Goal: Task Accomplishment & Management: Manage account settings

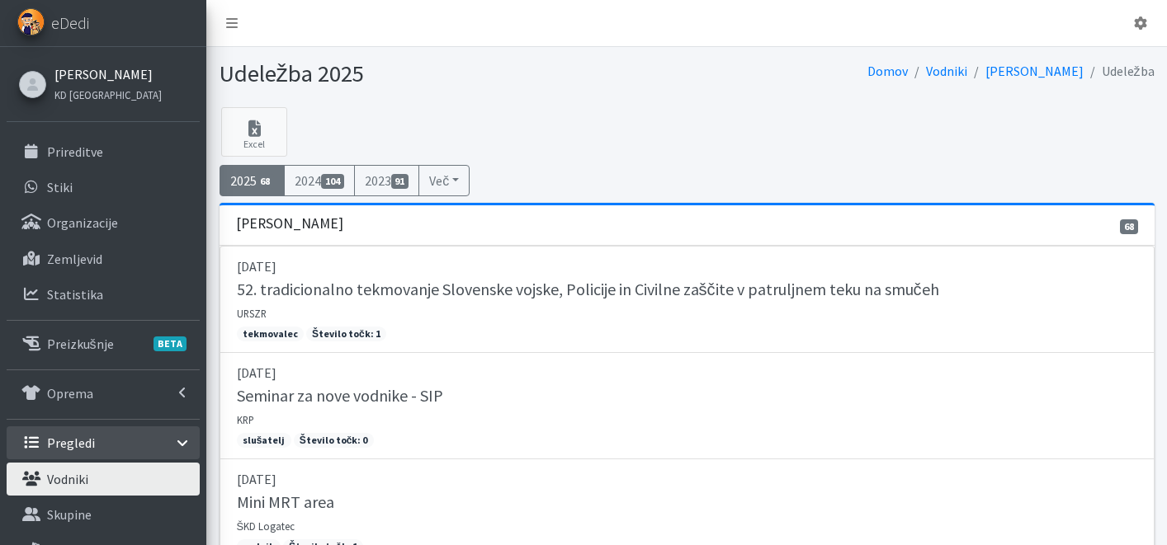
click at [81, 78] on link "[PERSON_NAME]" at bounding box center [107, 74] width 107 height 20
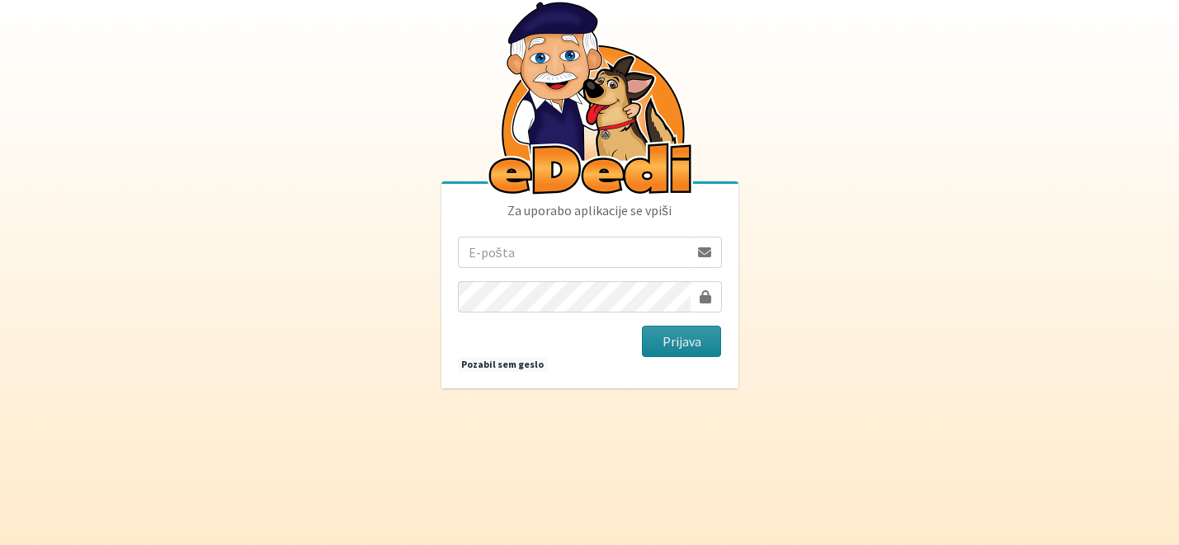
type input "katja.skulj@erps.si"
click at [689, 352] on button "Prijava" at bounding box center [682, 341] width 80 height 31
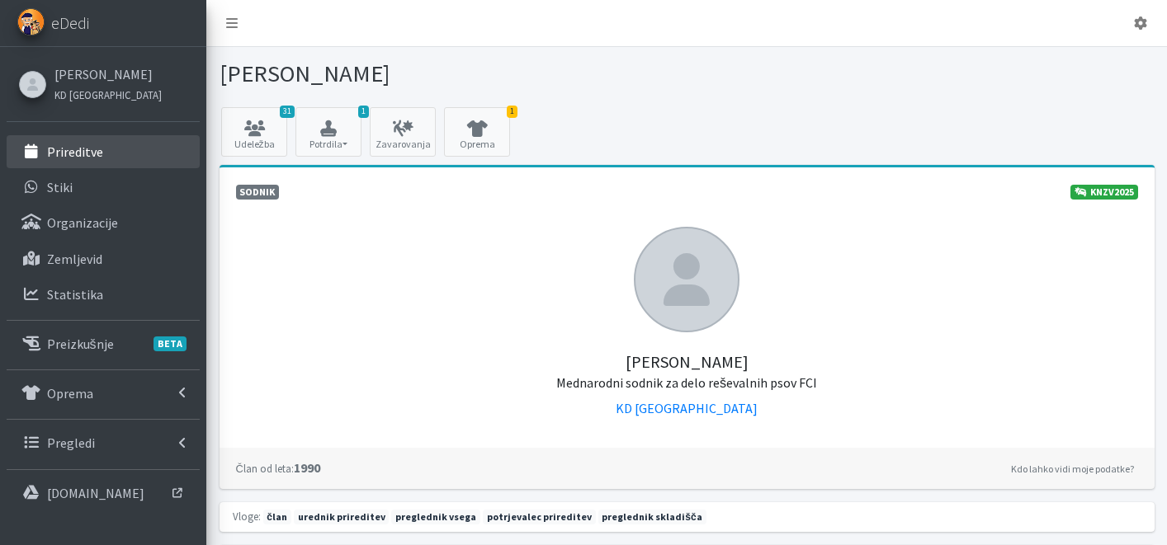
click at [122, 144] on link "Prireditve" at bounding box center [103, 151] width 193 height 33
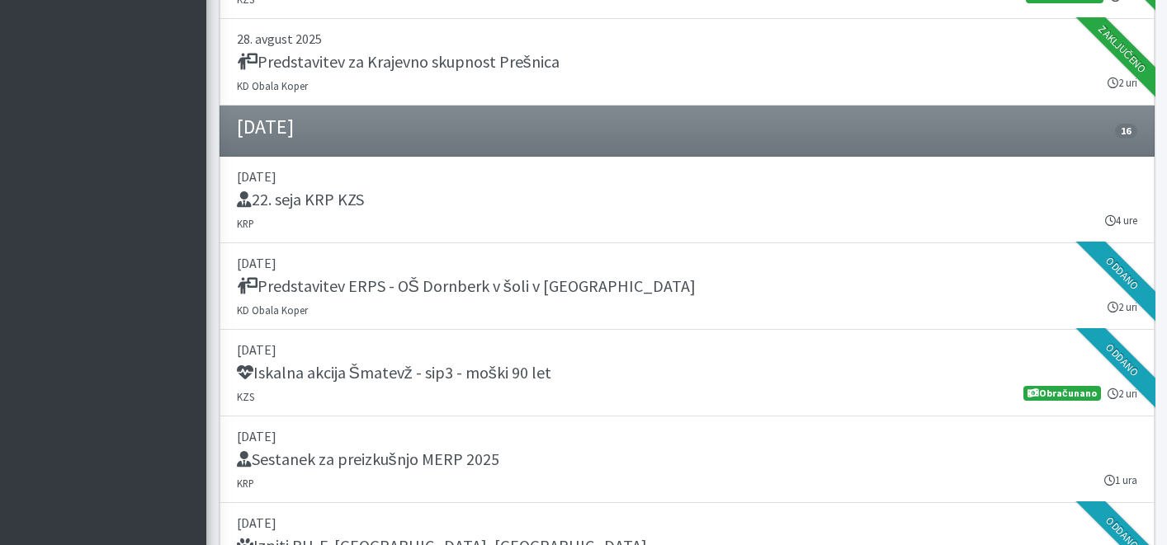
scroll to position [1404, 0]
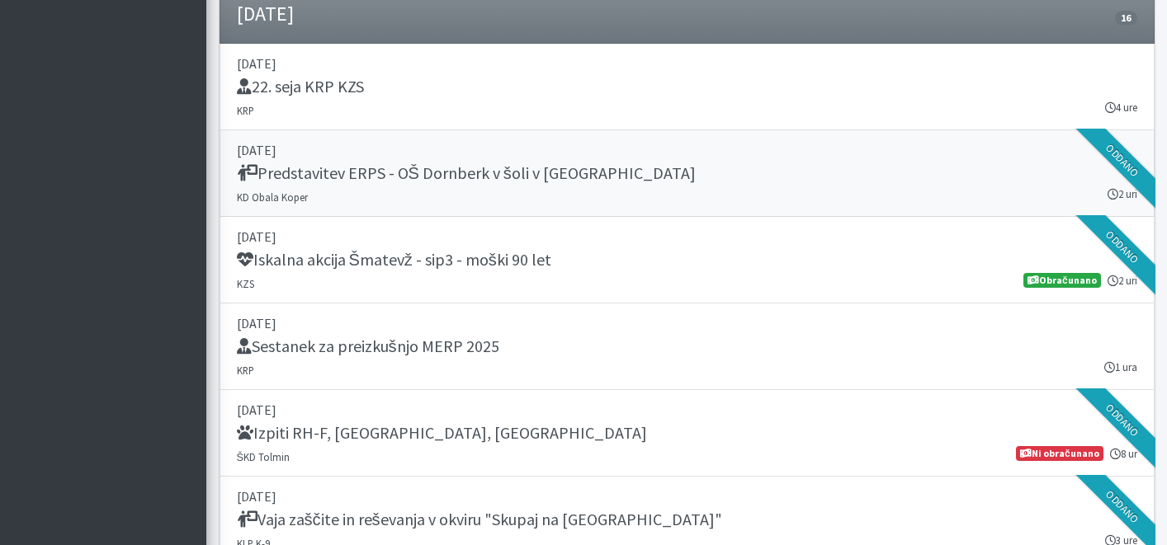
click at [503, 196] on link "[DATE] Predstavitev ERPS - OŠ Dornberk v šoli v naravi KD Obala Koper 2 uri [GE…" at bounding box center [687, 173] width 935 height 87
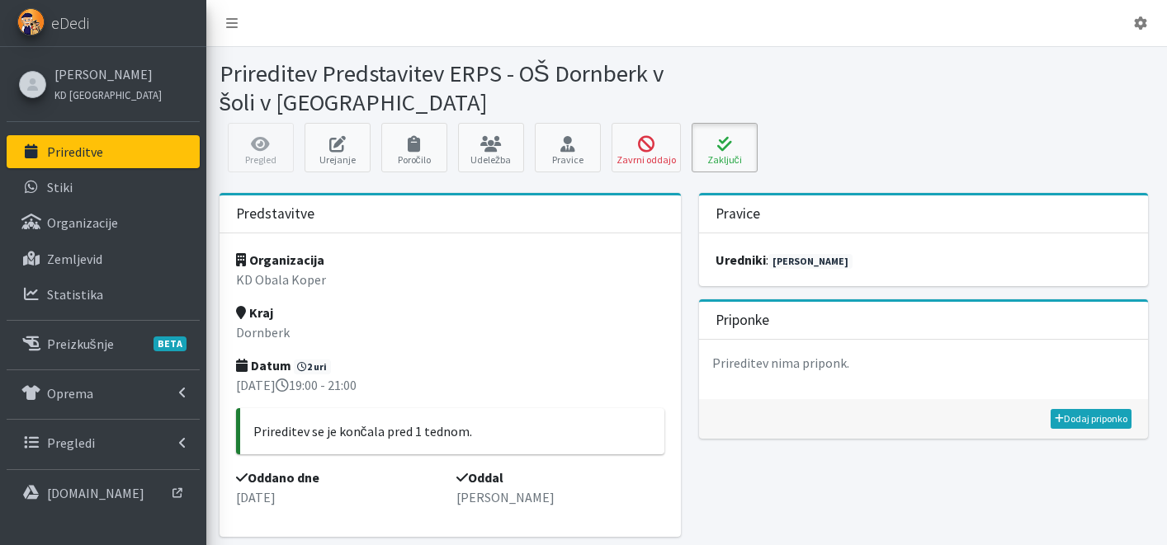
click at [705, 158] on button "Zaključi" at bounding box center [725, 148] width 66 height 50
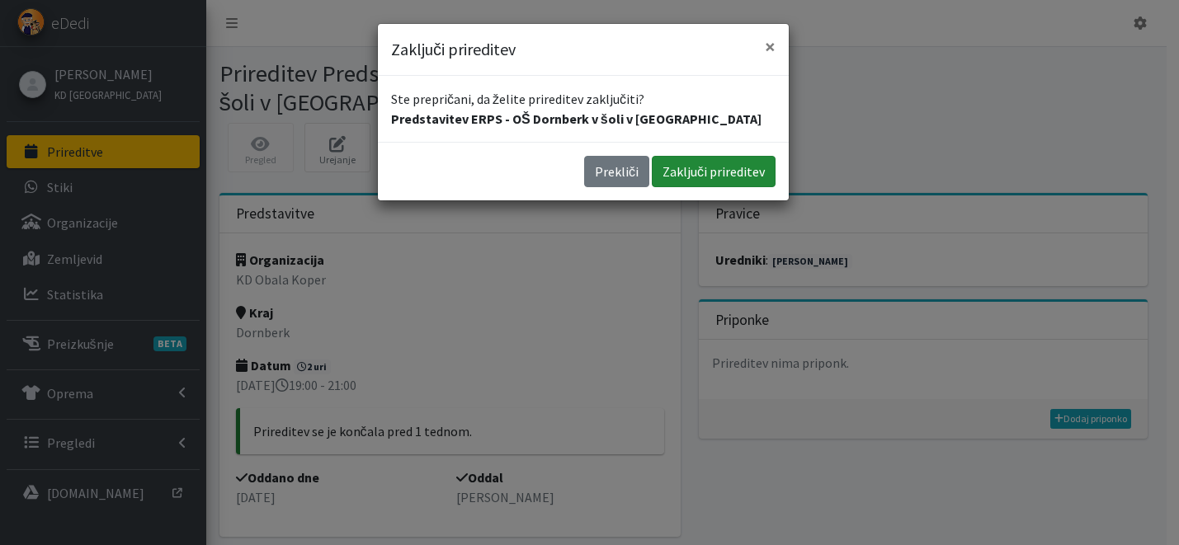
click at [725, 166] on button "Zaključi prireditev" at bounding box center [714, 171] width 124 height 31
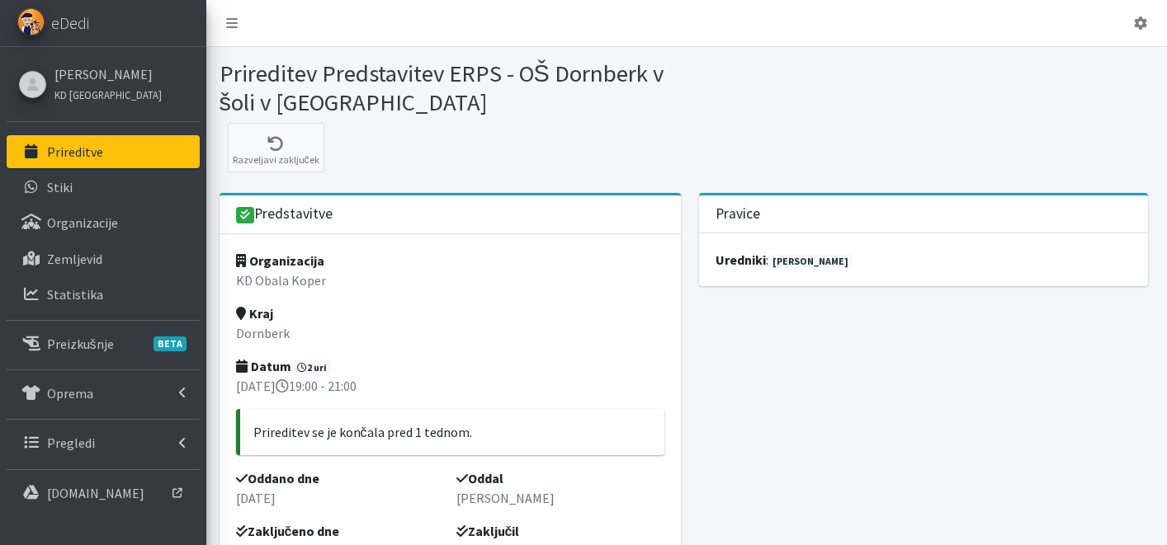
click at [144, 147] on link "Prireditve" at bounding box center [103, 151] width 193 height 33
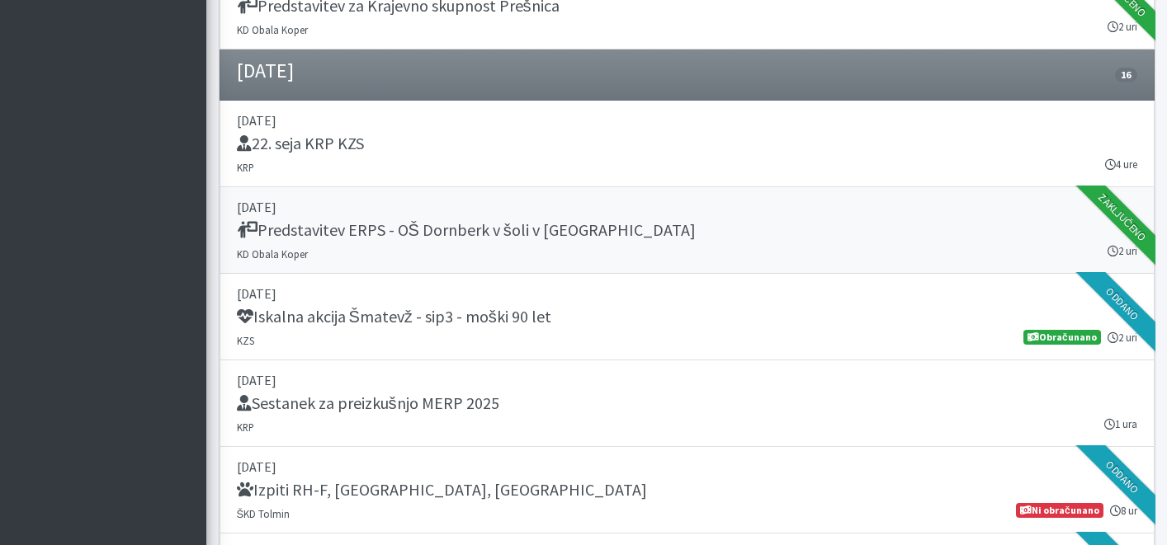
scroll to position [1380, 0]
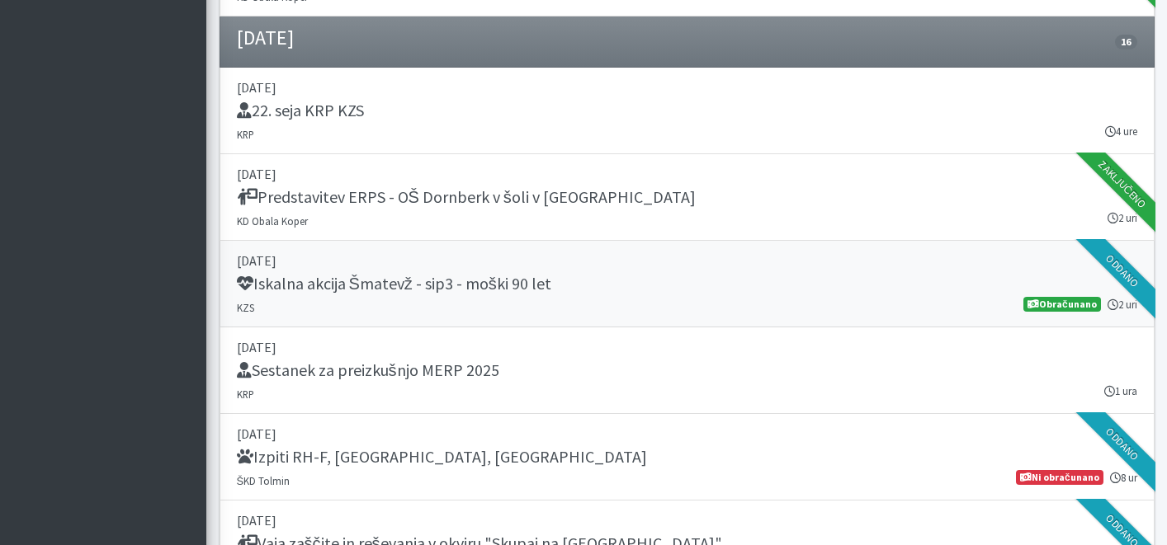
click at [651, 262] on p "[DATE]" at bounding box center [687, 261] width 900 height 20
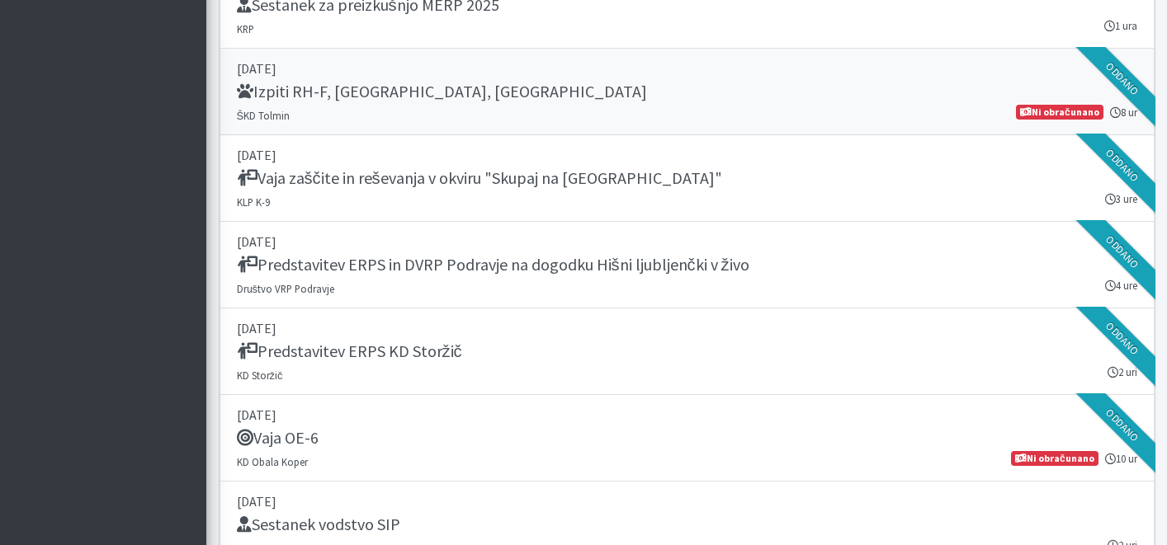
click at [563, 115] on link "06. september 2025 Izpiti RH-F, FL, MT ŠKD Tolmin 8 ur Ni obračunano" at bounding box center [687, 92] width 935 height 87
click at [618, 173] on div "Vaja zaščite in reševanja v okviru "Skupaj na Lisco"" at bounding box center [687, 179] width 900 height 23
click at [471, 253] on link "06. september 2025 Predstavitev ERPS in DVRP Podravje na dogodku Hišni ljubljen…" at bounding box center [687, 265] width 935 height 87
click at [437, 272] on h5 "Predstavitev ERPS in DVRP Podravje na dogodku Hišni ljubljenčki v živo" at bounding box center [493, 265] width 512 height 20
click at [539, 357] on div "Predstavitev ERPS KD Storžič" at bounding box center [687, 353] width 900 height 23
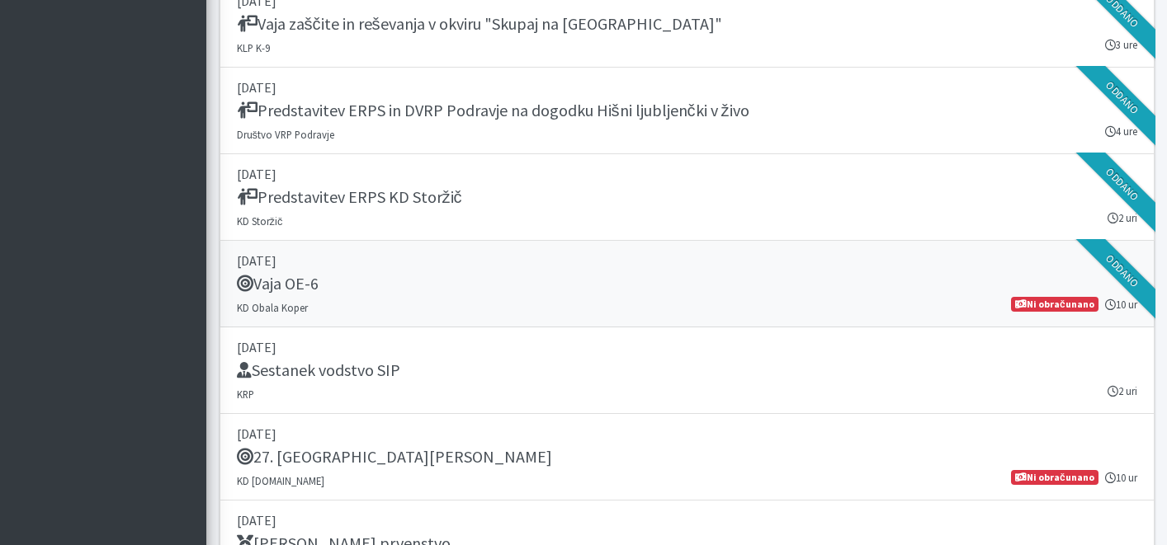
scroll to position [1912, 0]
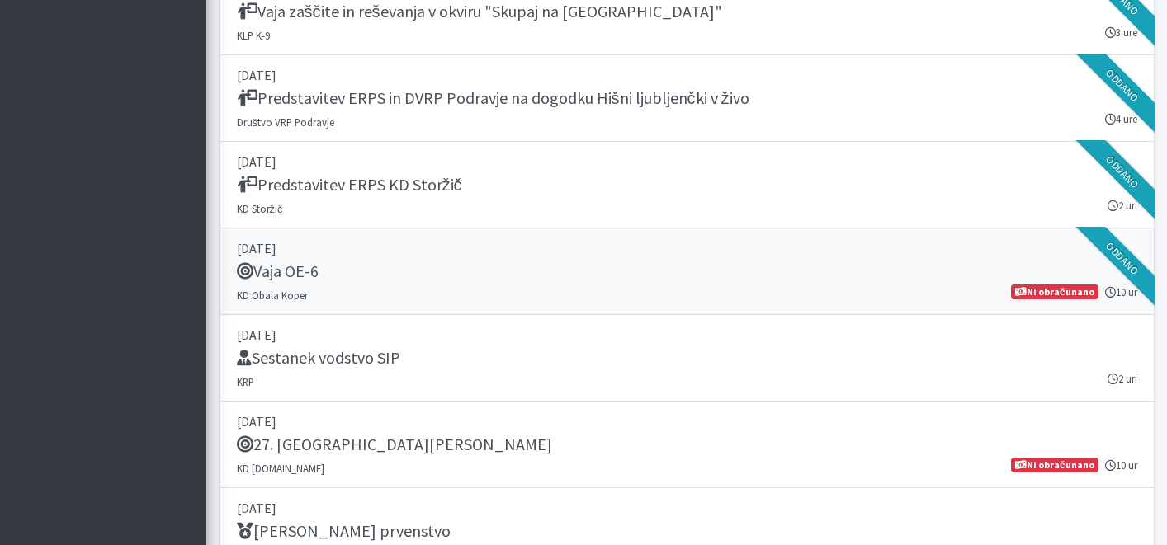
click at [530, 271] on div "Vaja OE-6" at bounding box center [687, 273] width 900 height 23
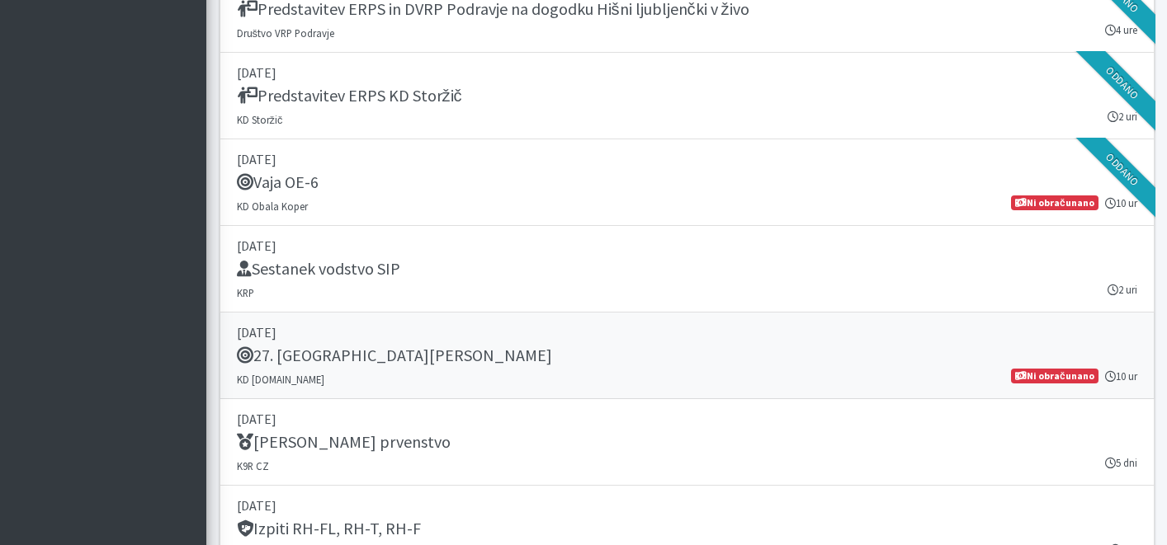
scroll to position [2015, 0]
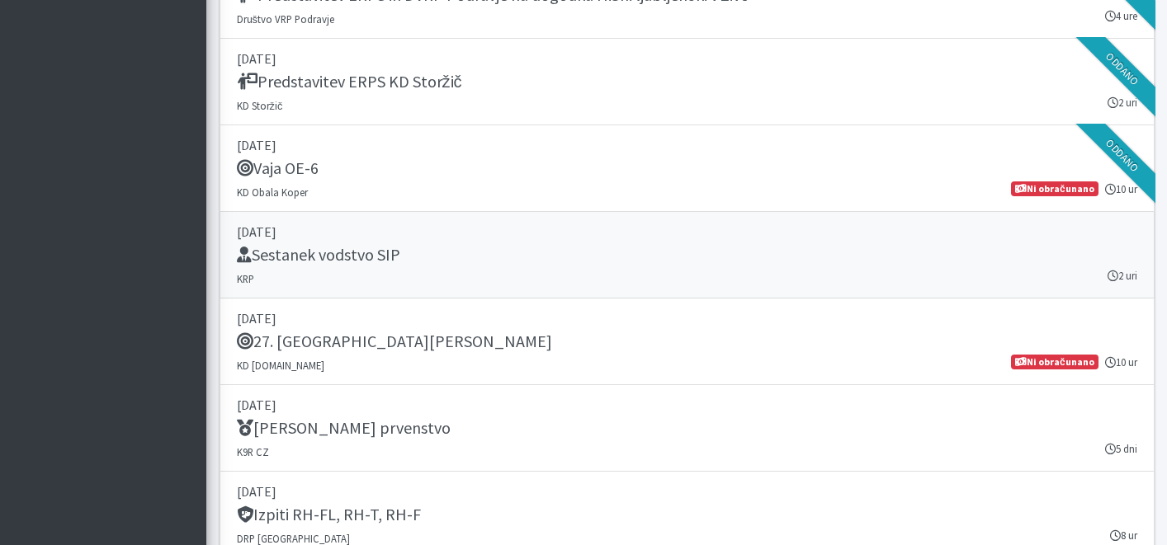
click at [428, 270] on link "10. september 2025 Sestanek vodstvo SIP KRP 2 uri" at bounding box center [687, 255] width 935 height 87
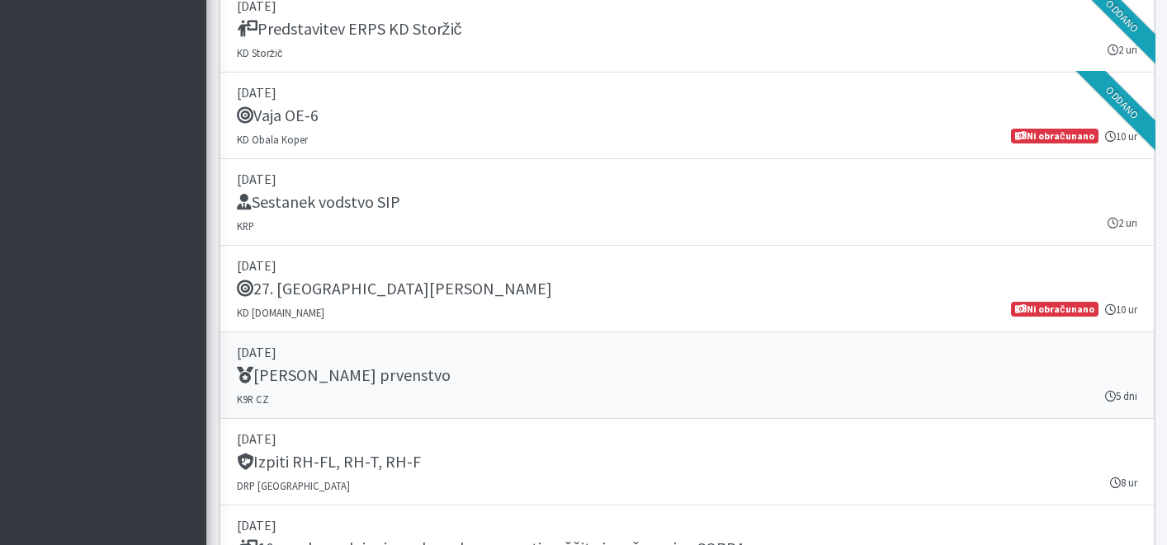
scroll to position [2068, 0]
click at [398, 288] on h5 "27. Memorial Boža Talana" at bounding box center [394, 289] width 315 height 20
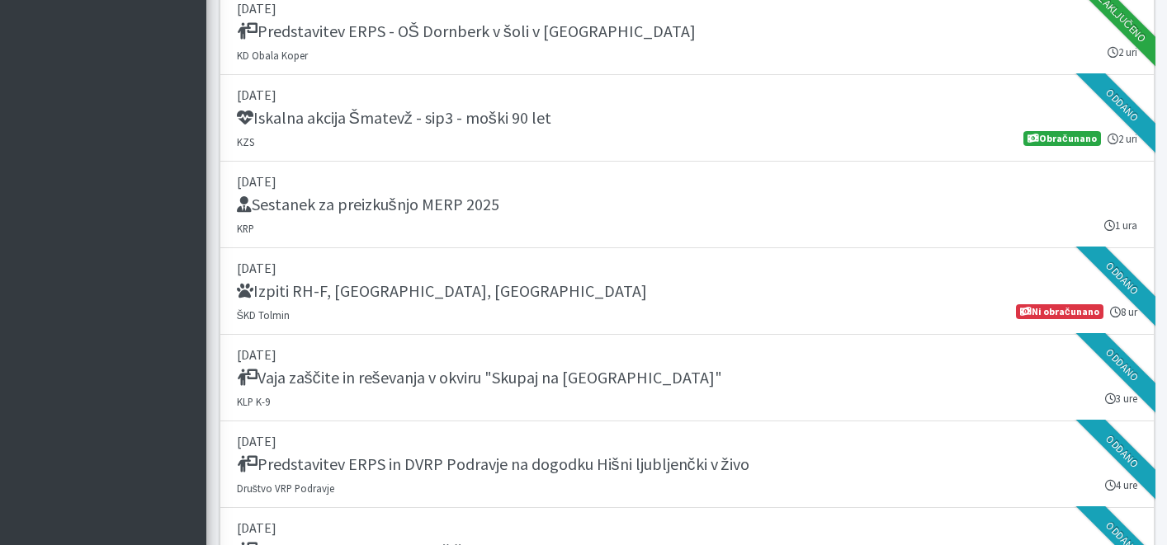
scroll to position [1445, 0]
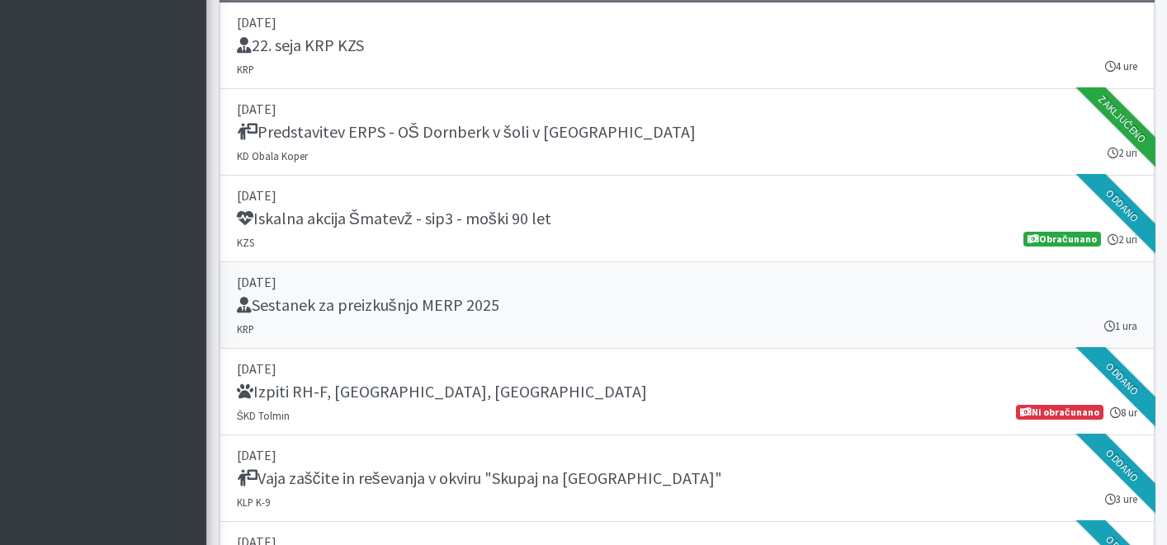
click at [512, 298] on div "Sestanek za preizkušnjo MERP 2025" at bounding box center [687, 306] width 900 height 23
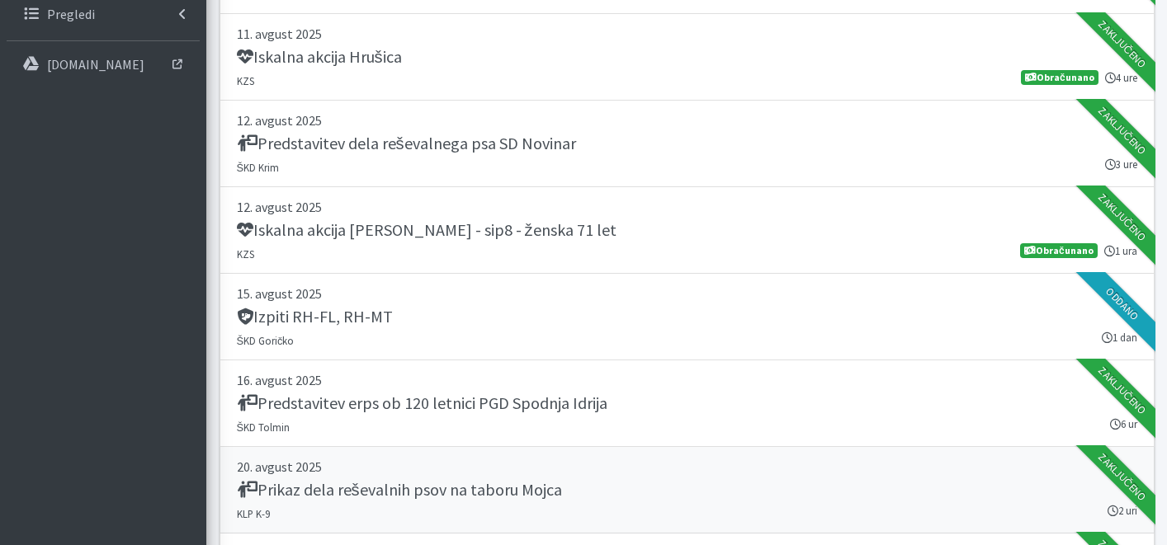
scroll to position [180, 0]
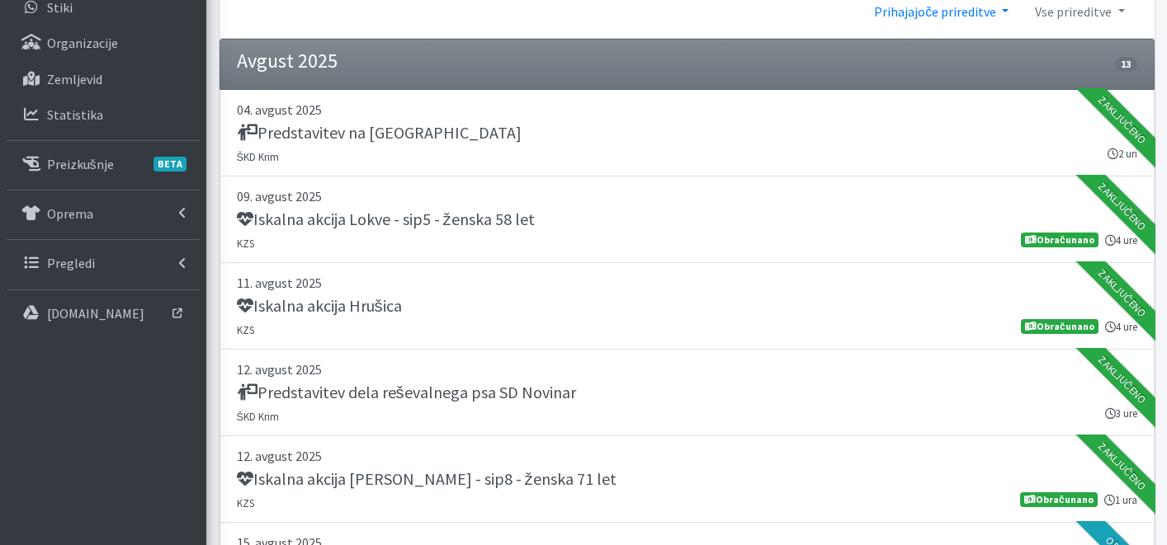
click at [895, 17] on link "Prihajajoče prireditve" at bounding box center [941, 11] width 161 height 33
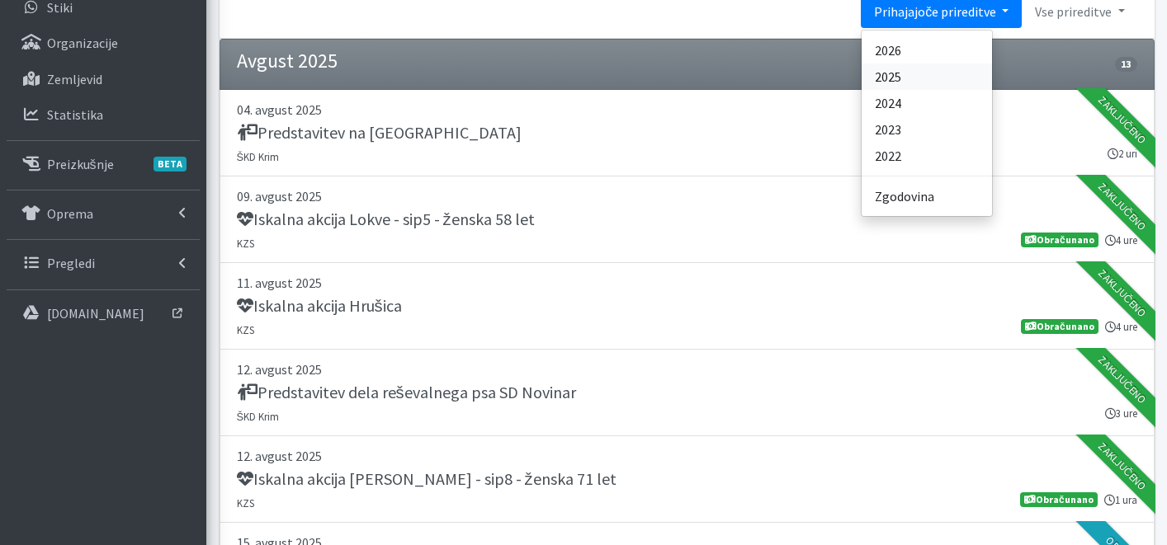
click at [923, 74] on link "2025" at bounding box center [927, 77] width 130 height 26
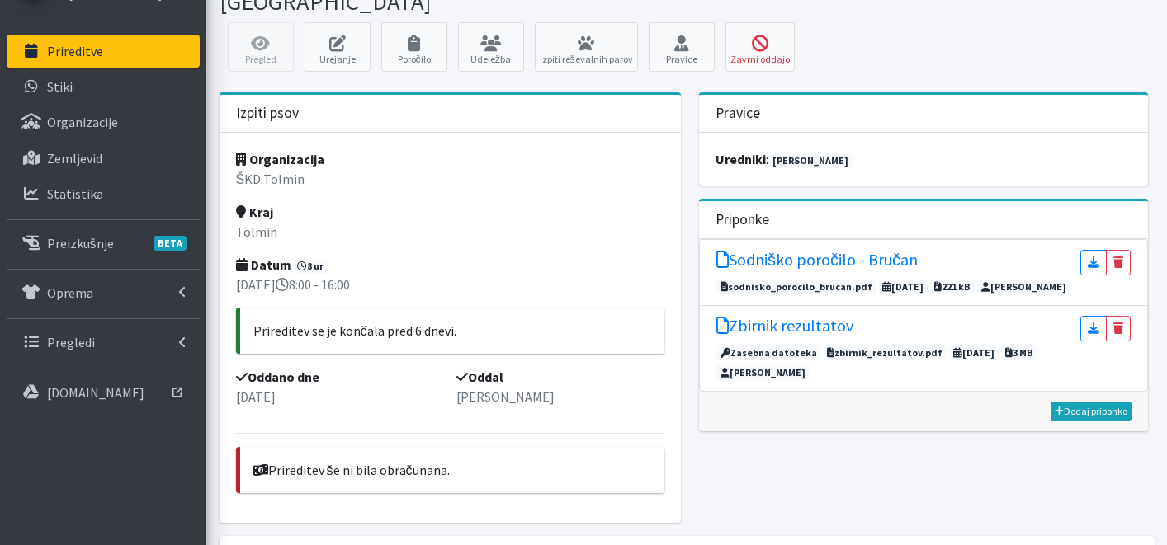
scroll to position [300, 0]
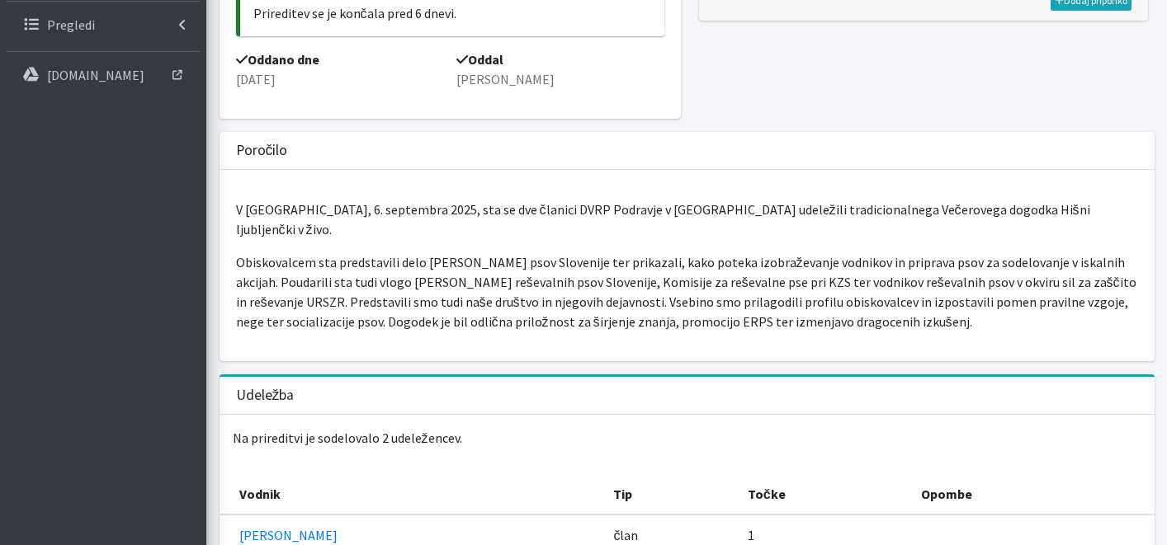
scroll to position [497, 0]
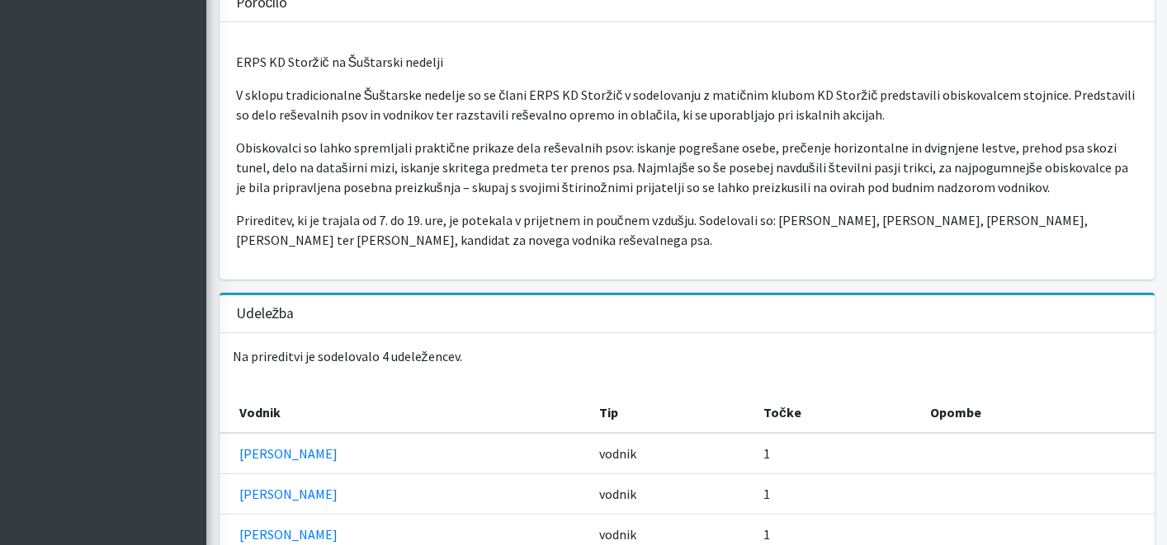
scroll to position [275, 0]
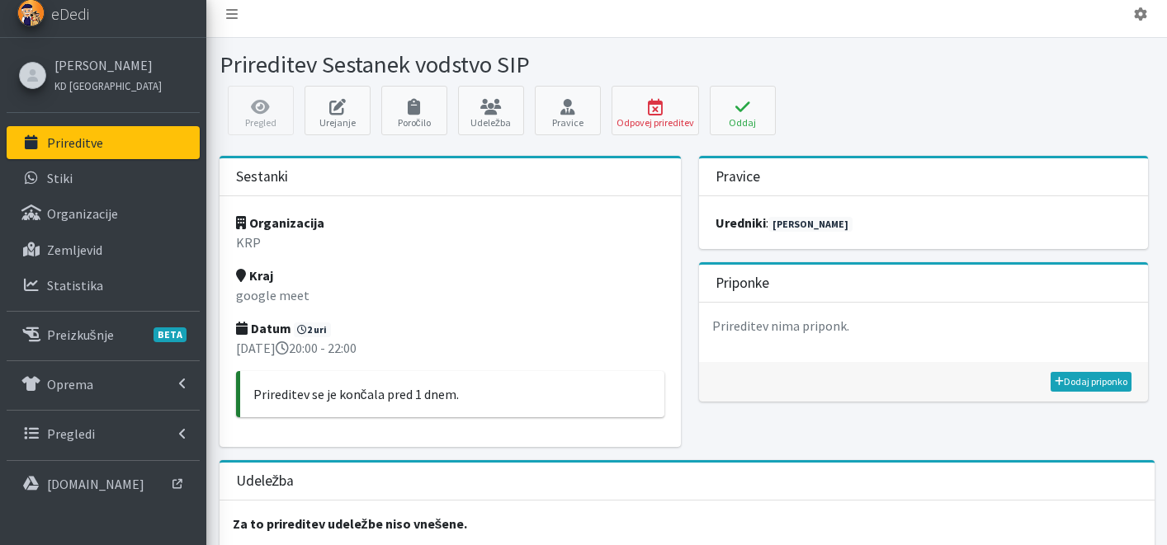
scroll to position [137, 0]
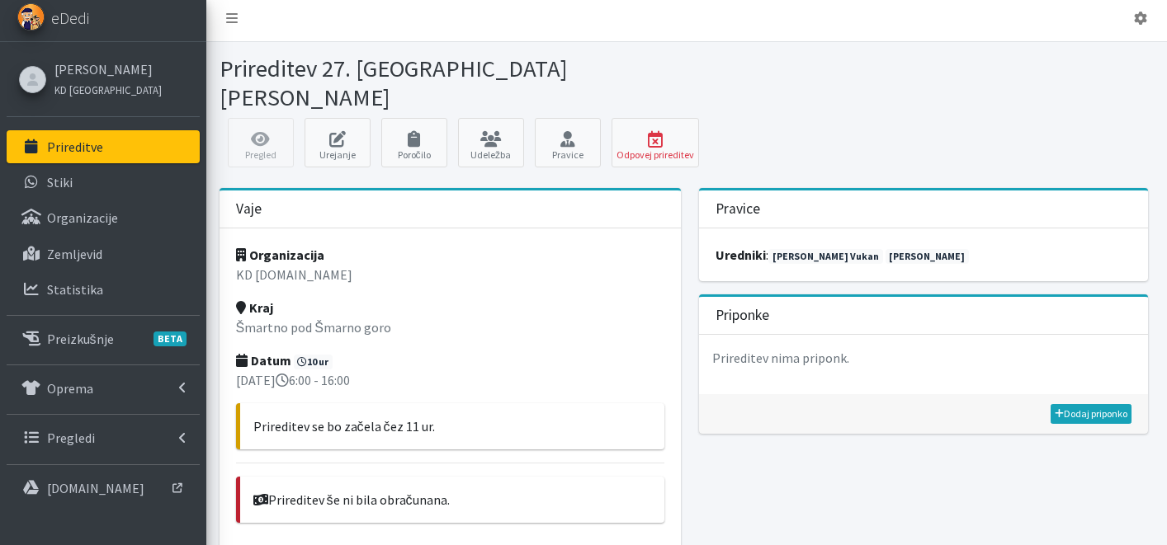
scroll to position [210, 0]
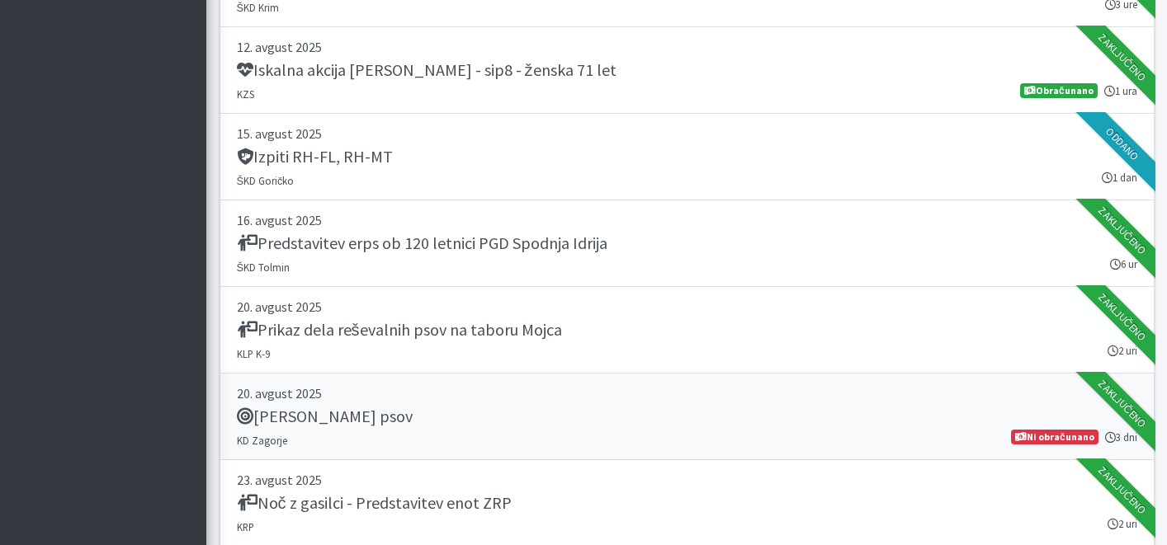
scroll to position [18417, 0]
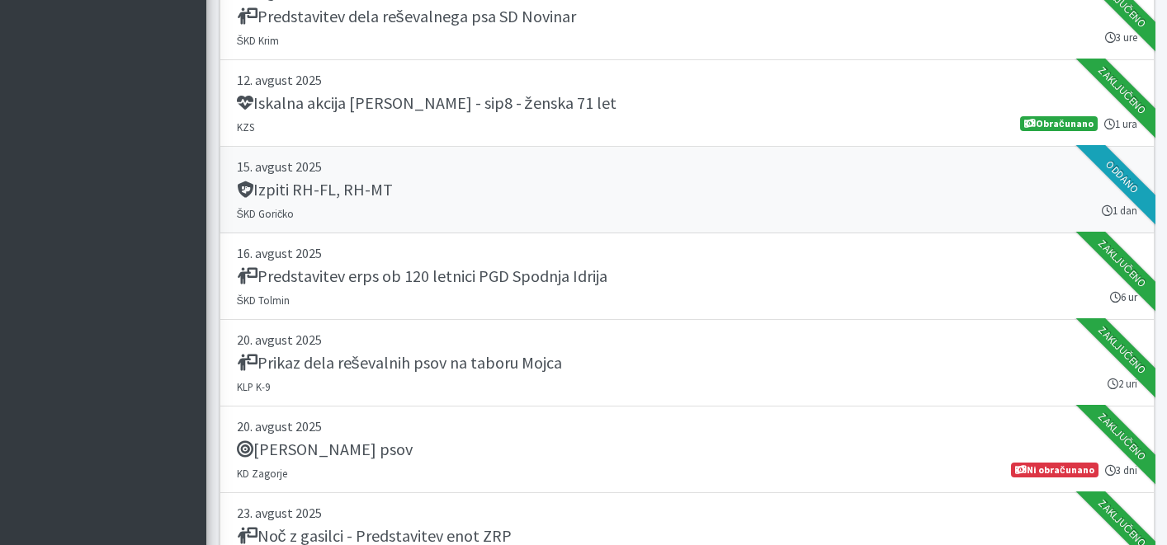
click at [633, 205] on link "15. avgust 2025 Izpiti RH-FL, RH-MT ŠKD Goričko 1 dan Oddano" at bounding box center [687, 190] width 935 height 87
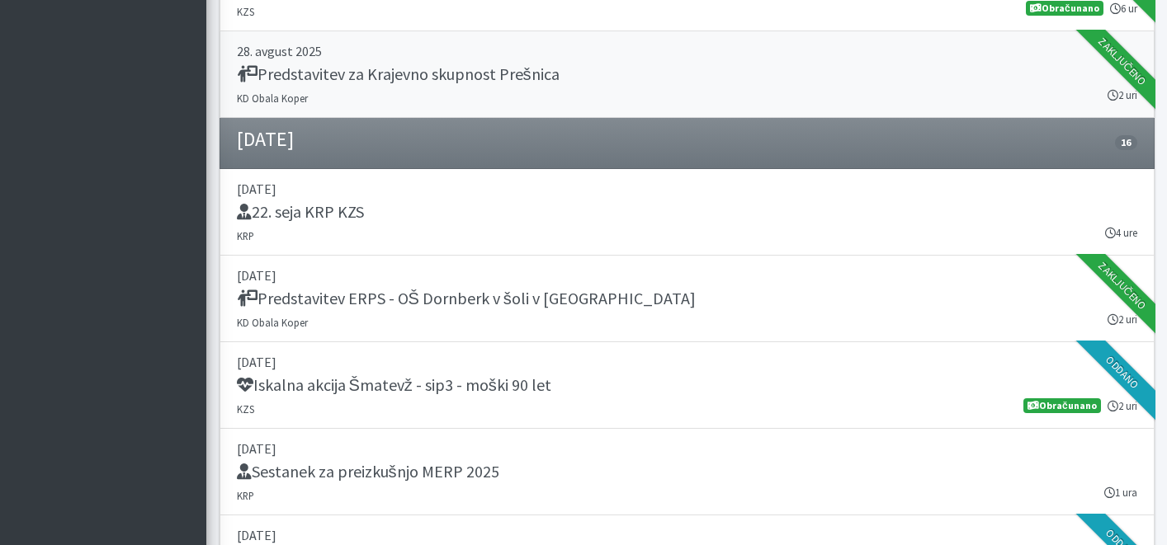
scroll to position [19358, 0]
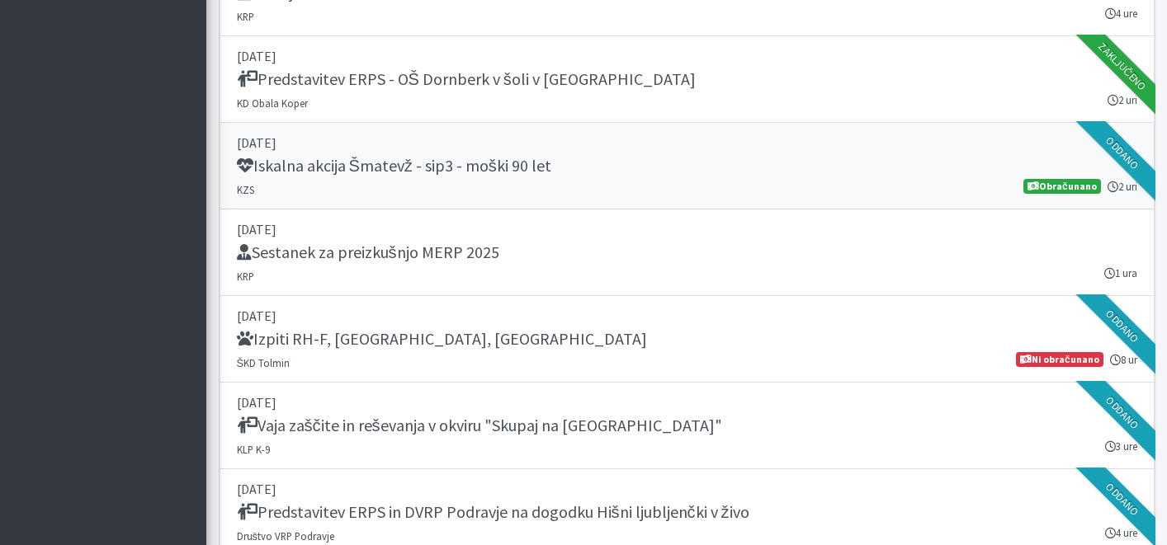
click at [589, 164] on div "Iskalna akcija Šmatevž - sip3 - moški 90 let" at bounding box center [687, 167] width 900 height 23
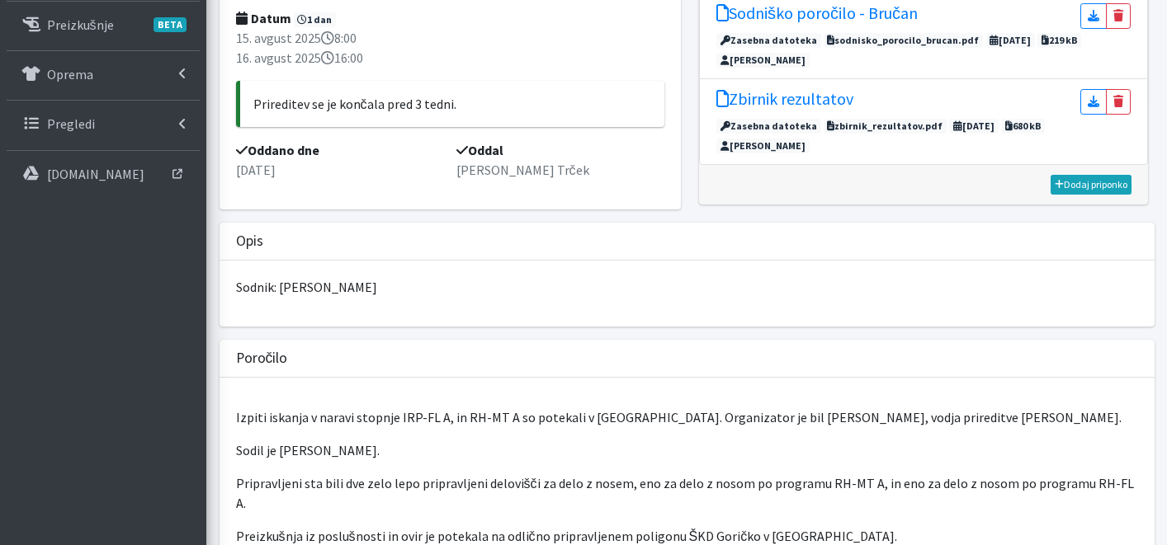
scroll to position [306, 0]
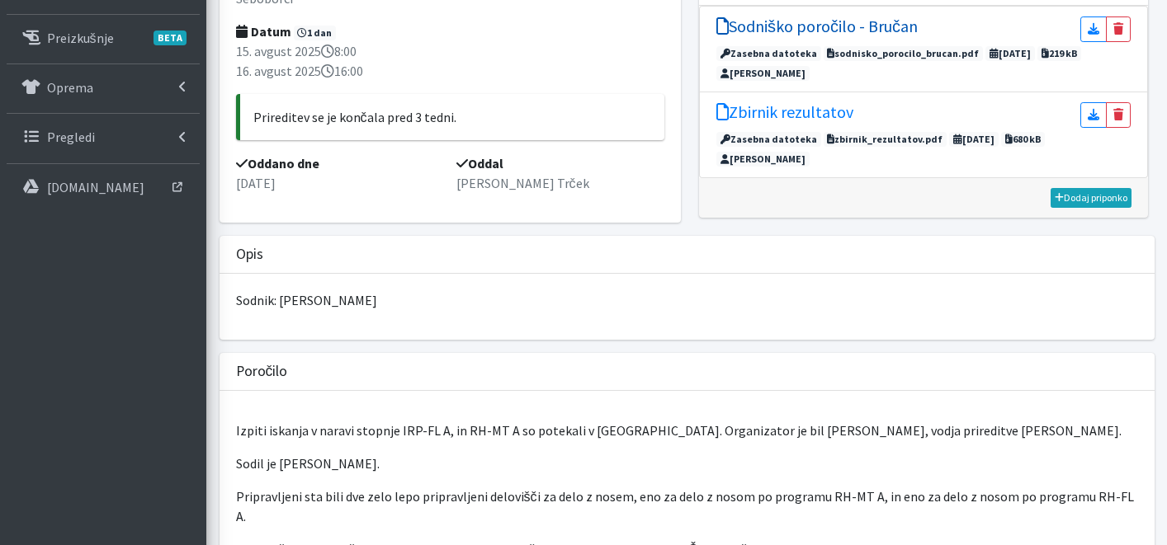
click at [833, 19] on h5 "Sodniško poročilo - Bručan" at bounding box center [816, 27] width 201 height 20
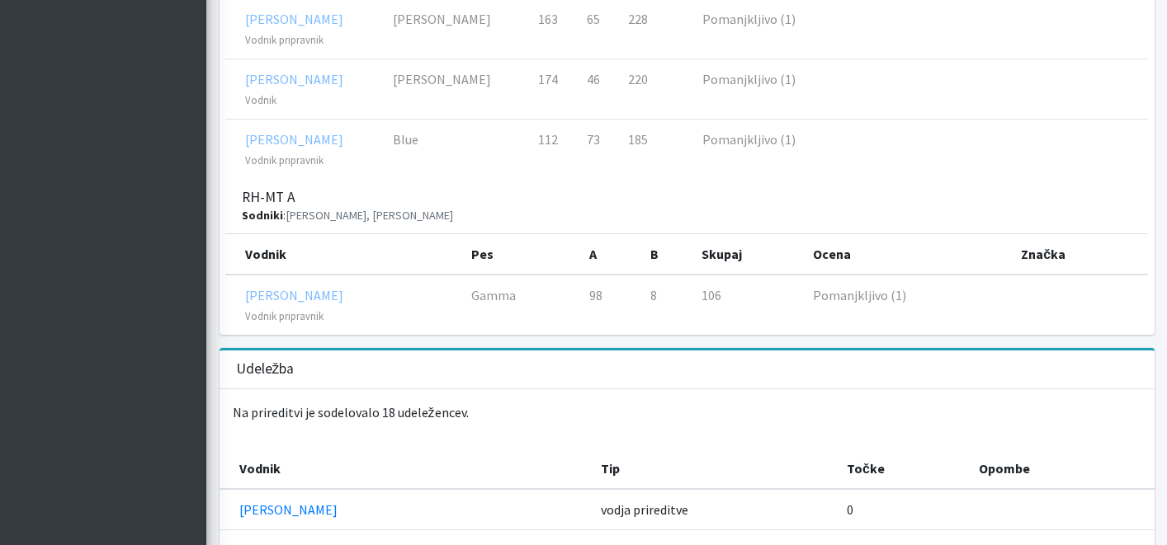
scroll to position [1035, 0]
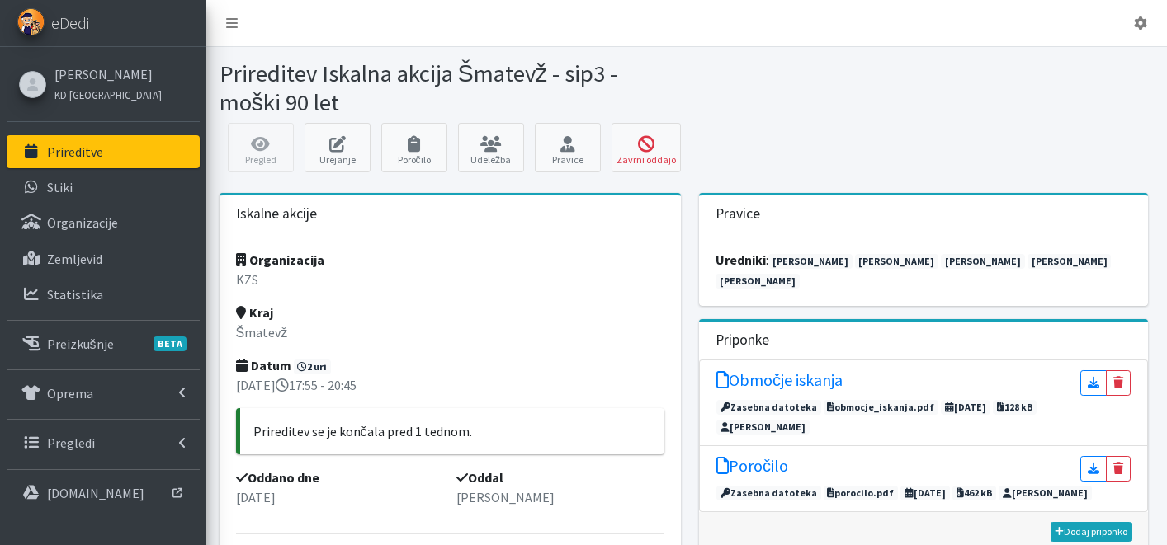
click at [84, 153] on p "Prireditve" at bounding box center [75, 152] width 56 height 17
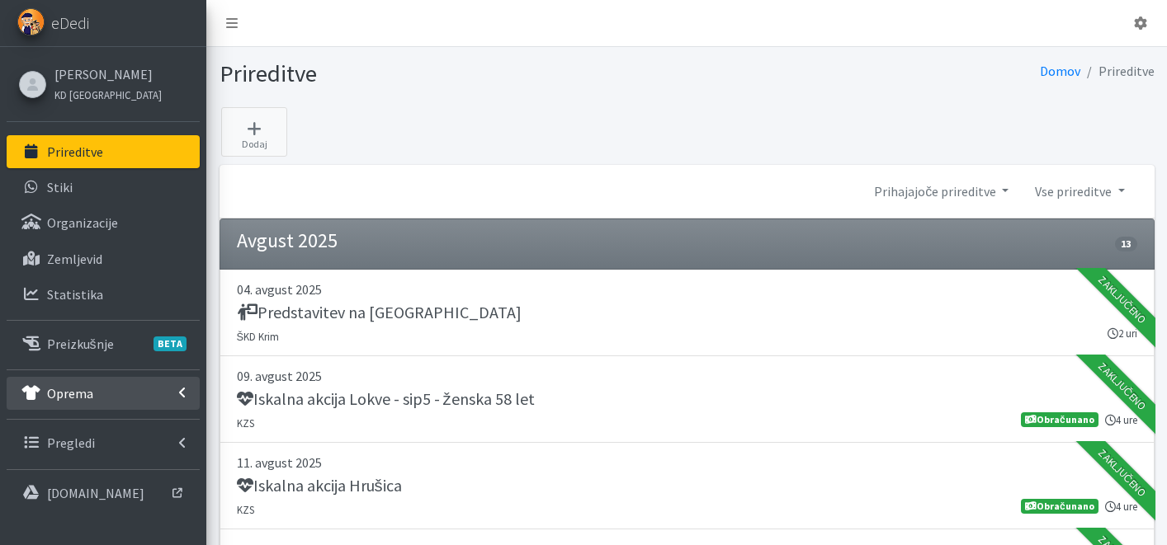
click at [98, 404] on link "Oprema" at bounding box center [103, 393] width 193 height 33
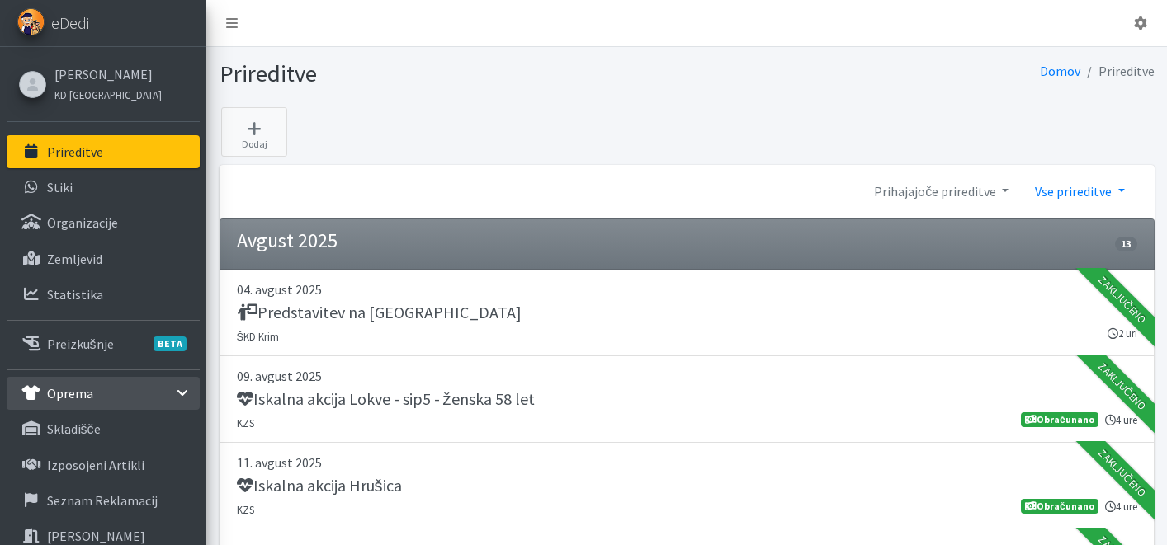
click at [1058, 187] on link "Vse prireditve" at bounding box center [1080, 191] width 116 height 33
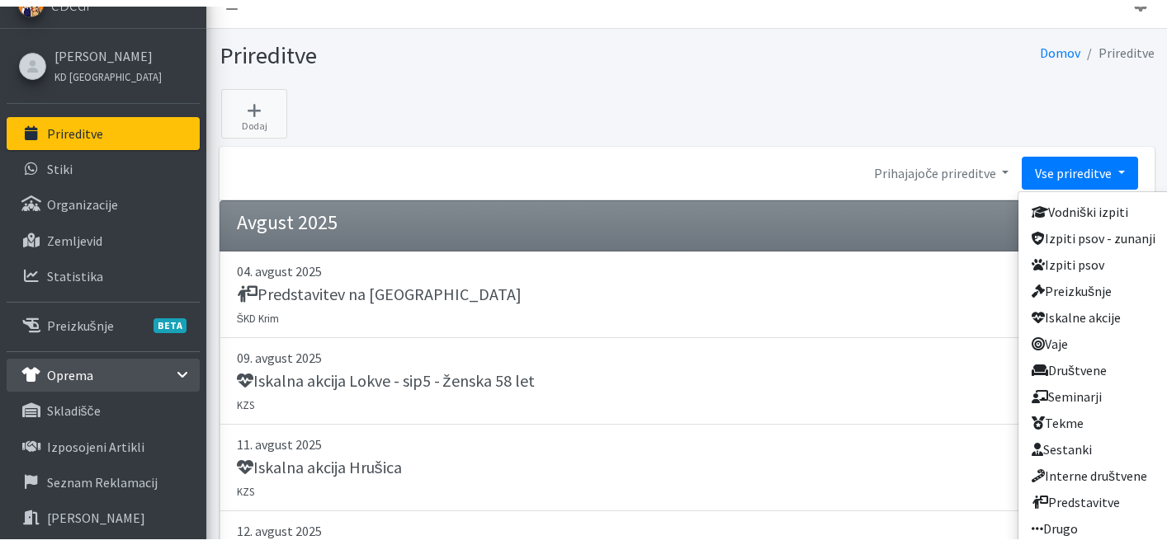
scroll to position [130, 0]
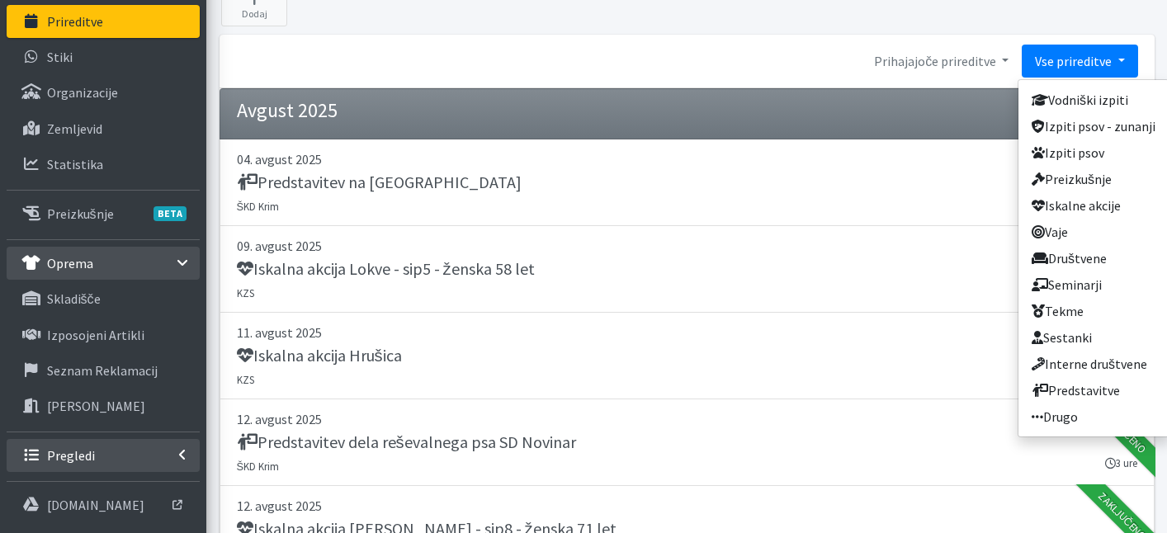
click at [70, 454] on p "Pregledi" at bounding box center [71, 455] width 48 height 17
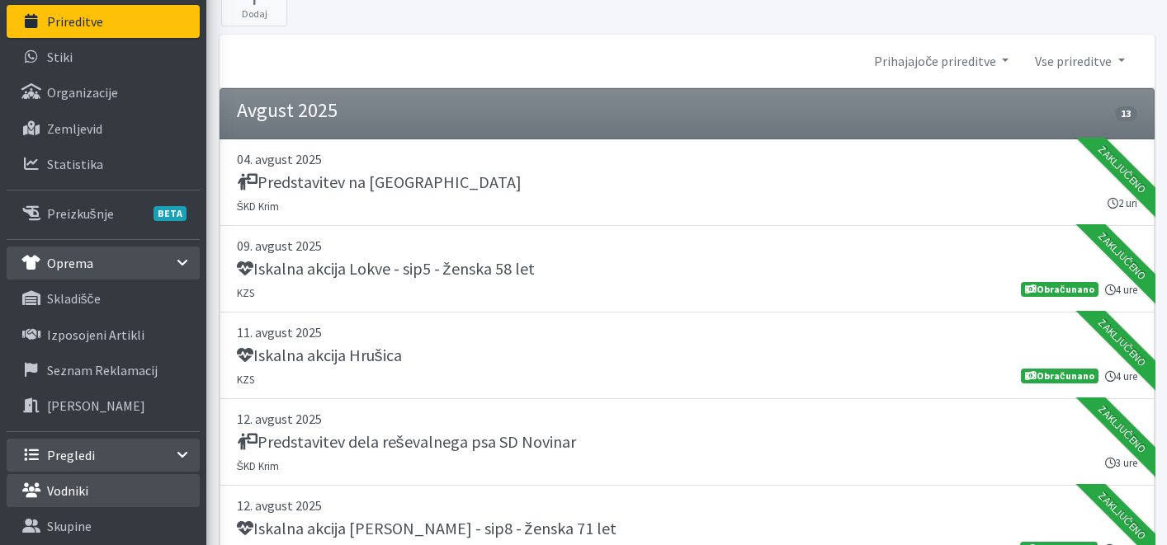
click at [77, 487] on p "Vodniki" at bounding box center [67, 491] width 41 height 17
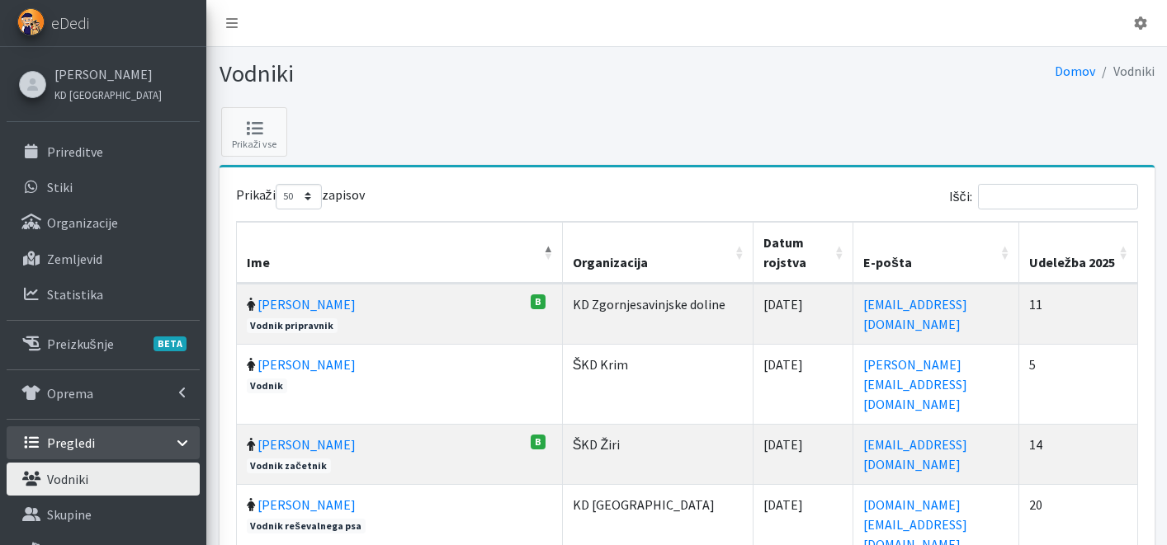
select select "50"
click at [1079, 200] on input "Išči:" at bounding box center [1058, 197] width 160 height 26
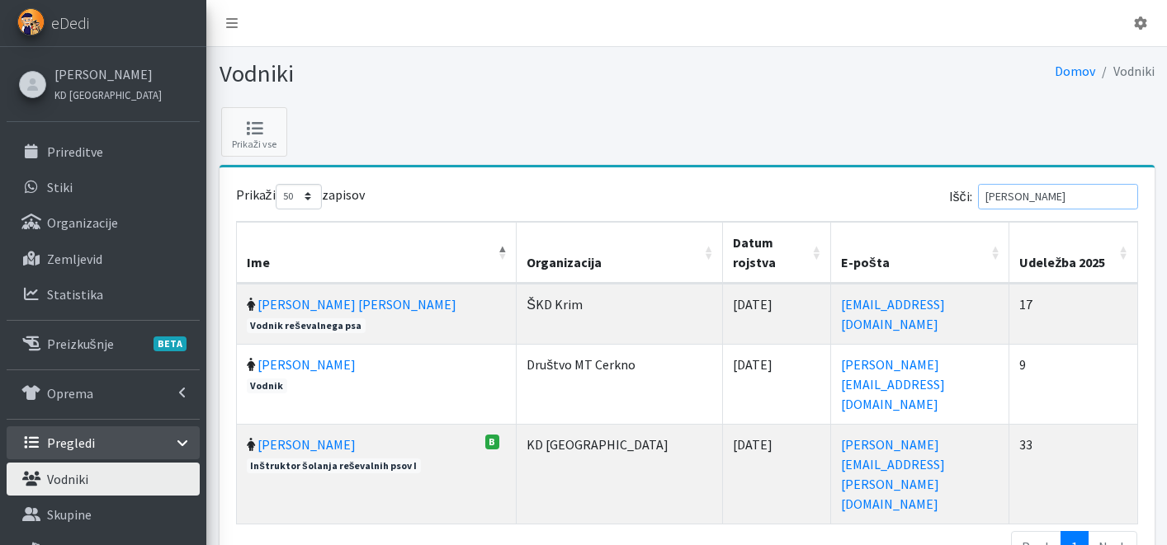
type input "monika"
click at [88, 78] on link "[PERSON_NAME]" at bounding box center [107, 74] width 107 height 20
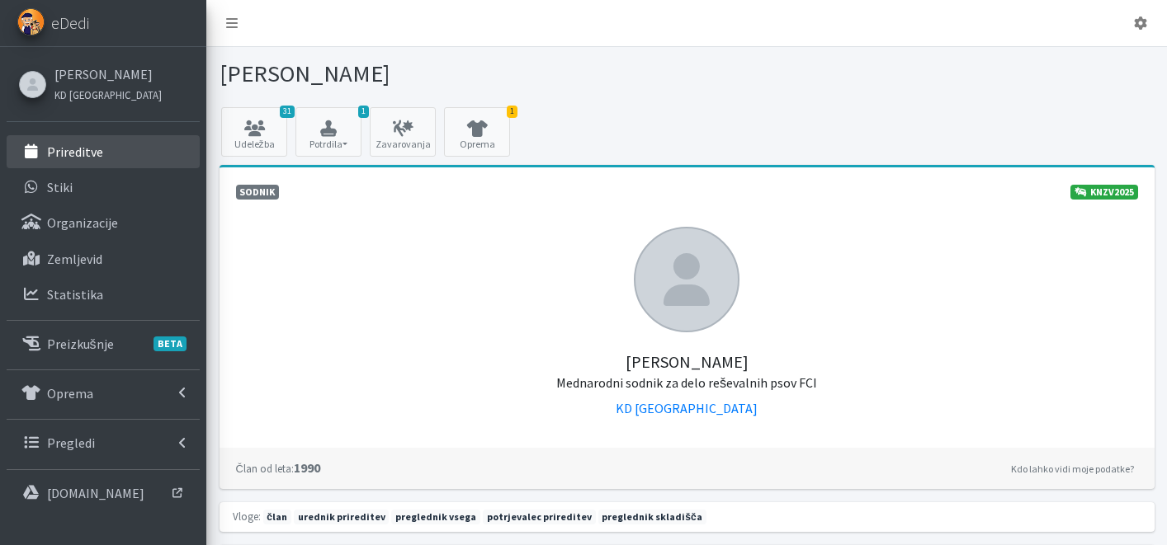
click at [81, 153] on p "Prireditve" at bounding box center [75, 152] width 56 height 17
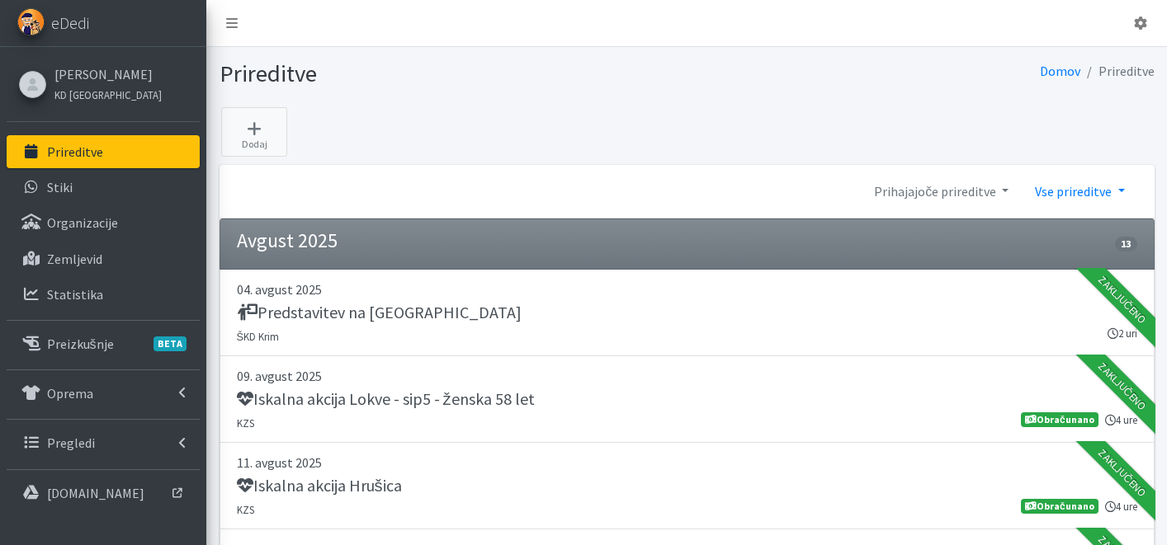
click at [1093, 187] on link "Vse prireditve" at bounding box center [1080, 191] width 116 height 33
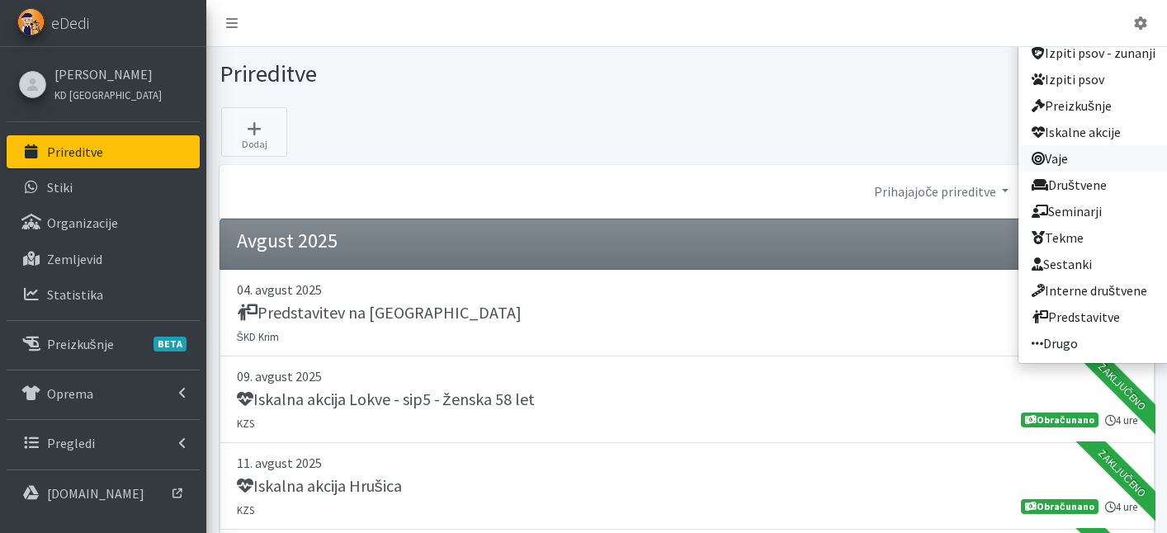
click at [1103, 158] on link "Vaje" at bounding box center [1093, 158] width 150 height 26
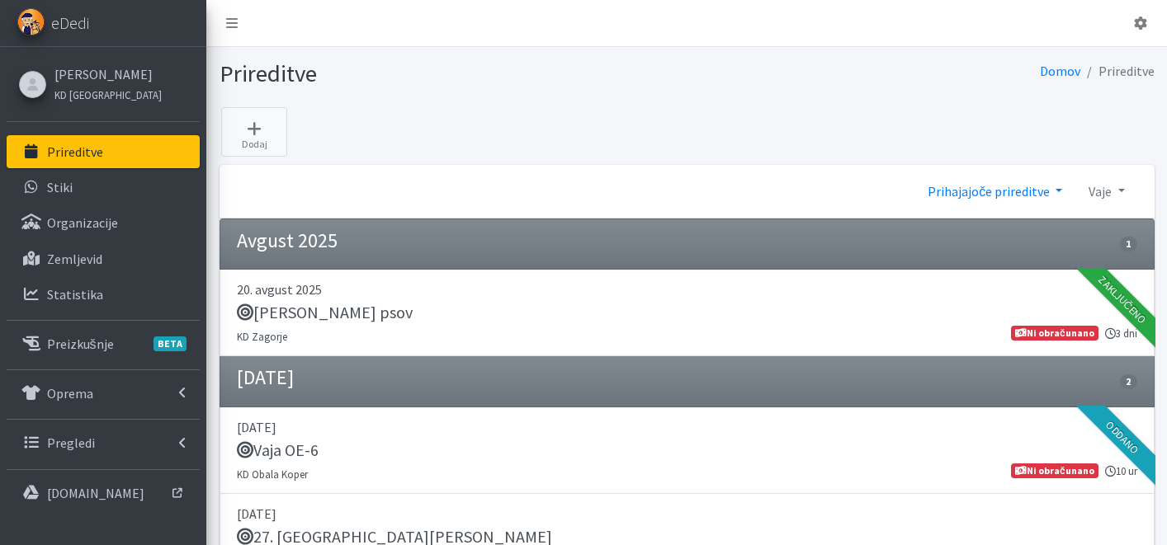
click at [1008, 187] on link "Prihajajoče prireditve" at bounding box center [994, 191] width 161 height 33
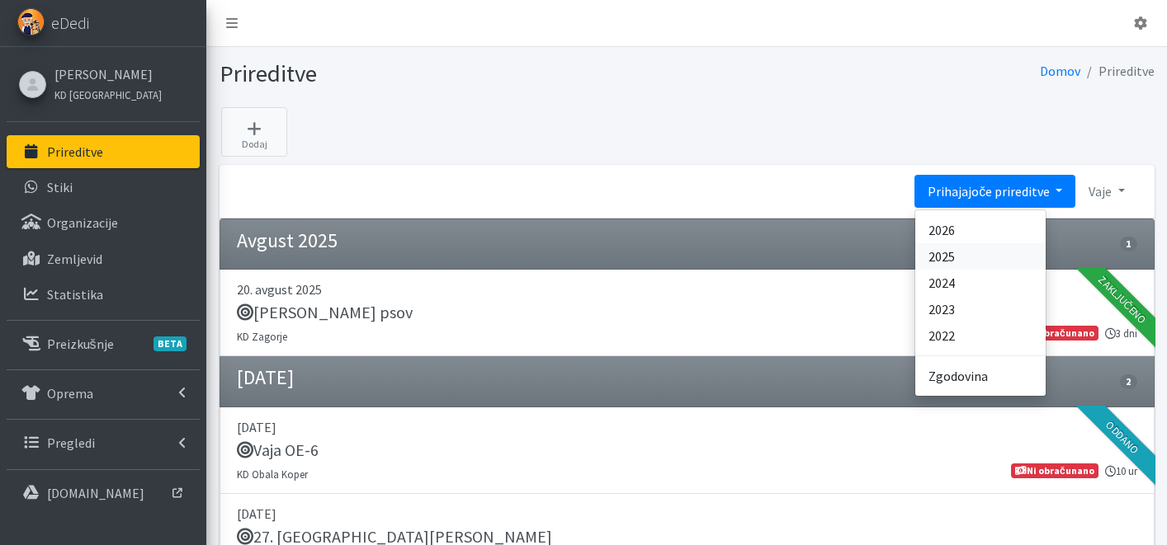
click at [975, 261] on link "2025" at bounding box center [980, 256] width 130 height 26
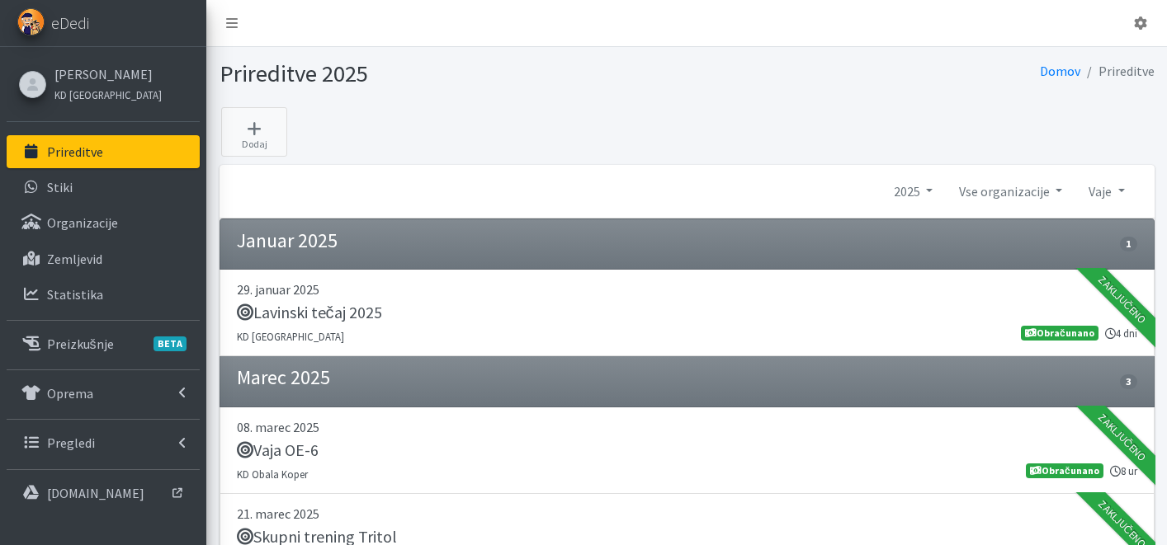
click at [129, 153] on link "Prireditve" at bounding box center [103, 151] width 193 height 33
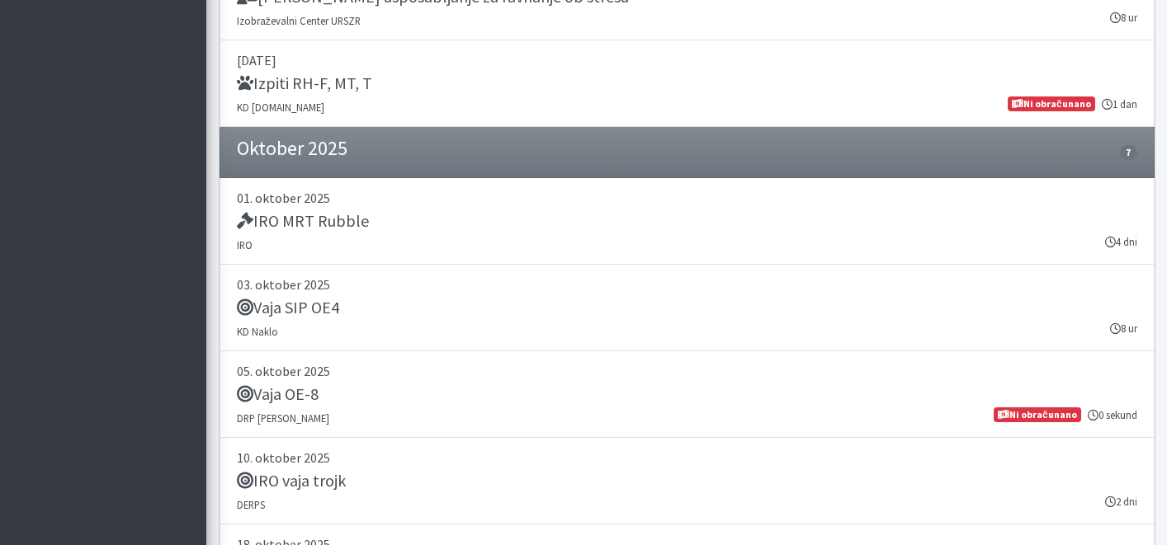
scroll to position [2985, 0]
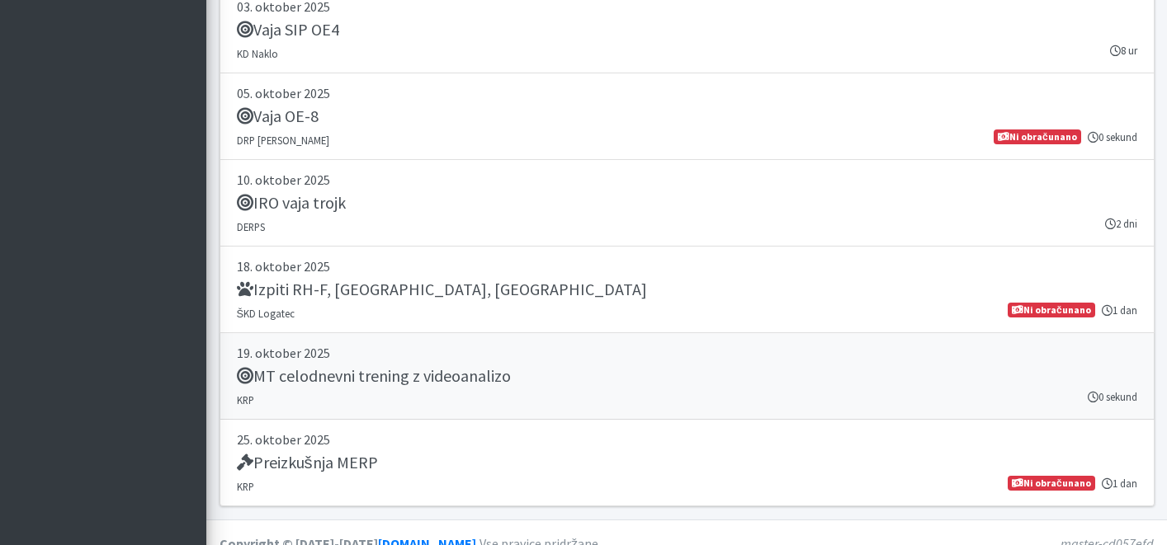
click at [512, 374] on div "MT celodnevni trening z videoanalizo" at bounding box center [687, 377] width 900 height 23
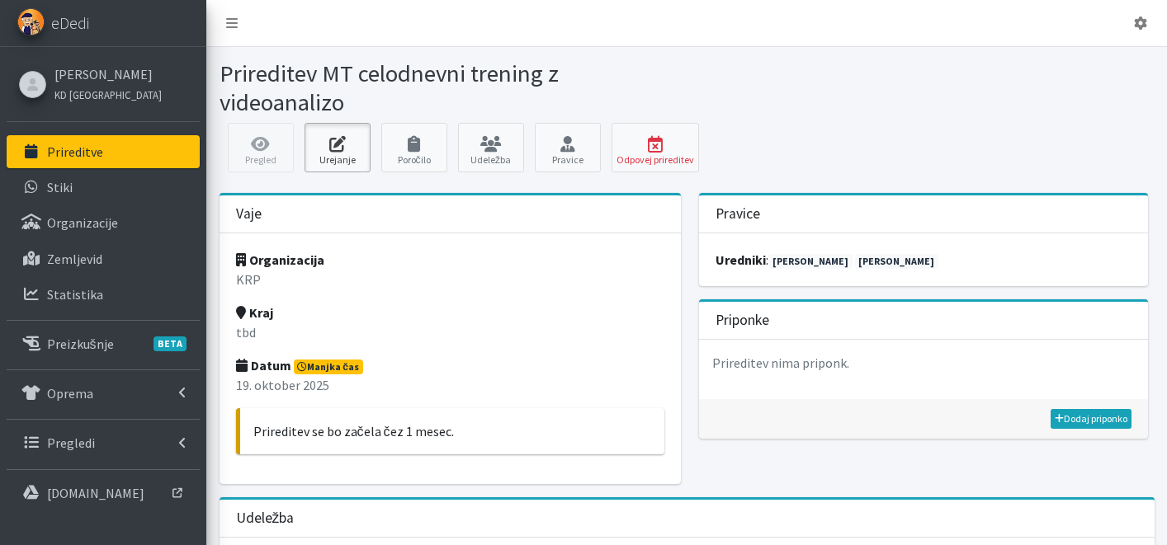
click at [342, 150] on icon at bounding box center [337, 144] width 56 height 17
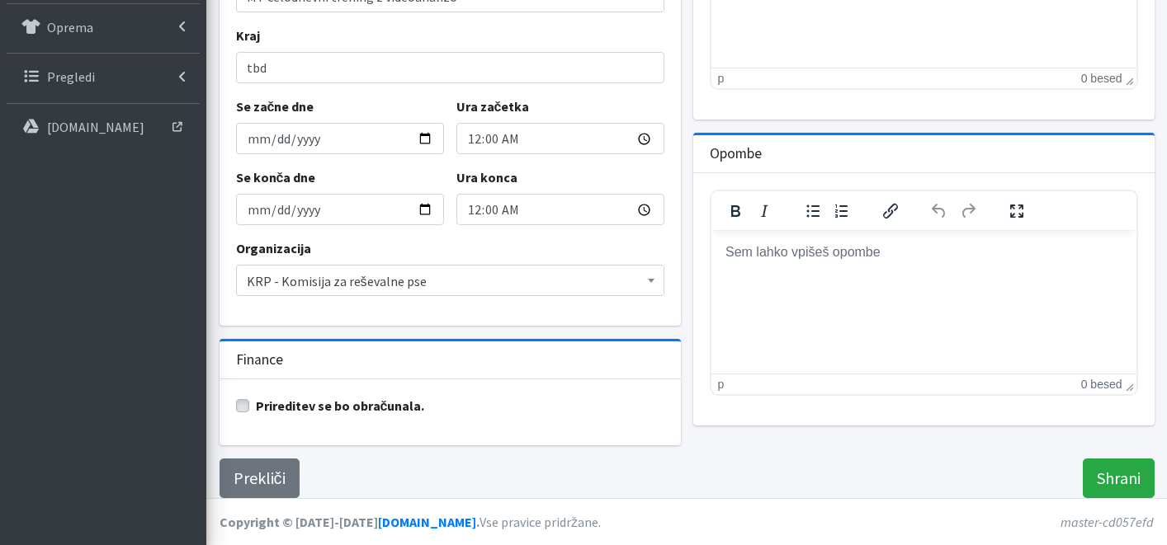
click at [256, 406] on label "Prireditev se bo obračunala." at bounding box center [340, 406] width 169 height 20
click at [243, 406] on input "Prireditev se bo obračunala." at bounding box center [242, 404] width 13 height 17
checkbox input "true"
click at [1121, 483] on input "Shrani" at bounding box center [1119, 479] width 72 height 40
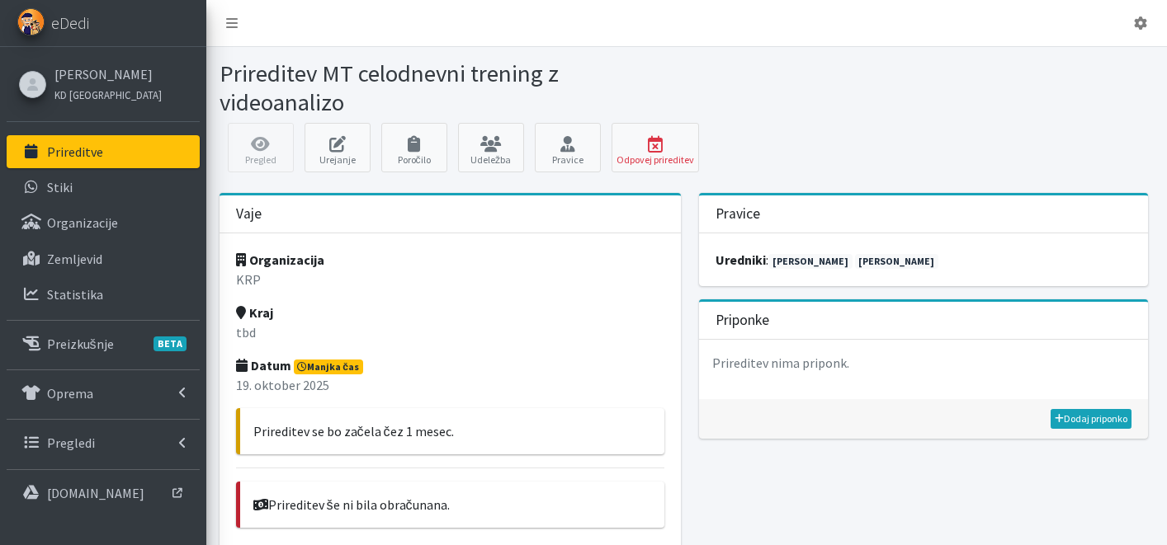
click at [92, 144] on p "Prireditve" at bounding box center [75, 152] width 56 height 17
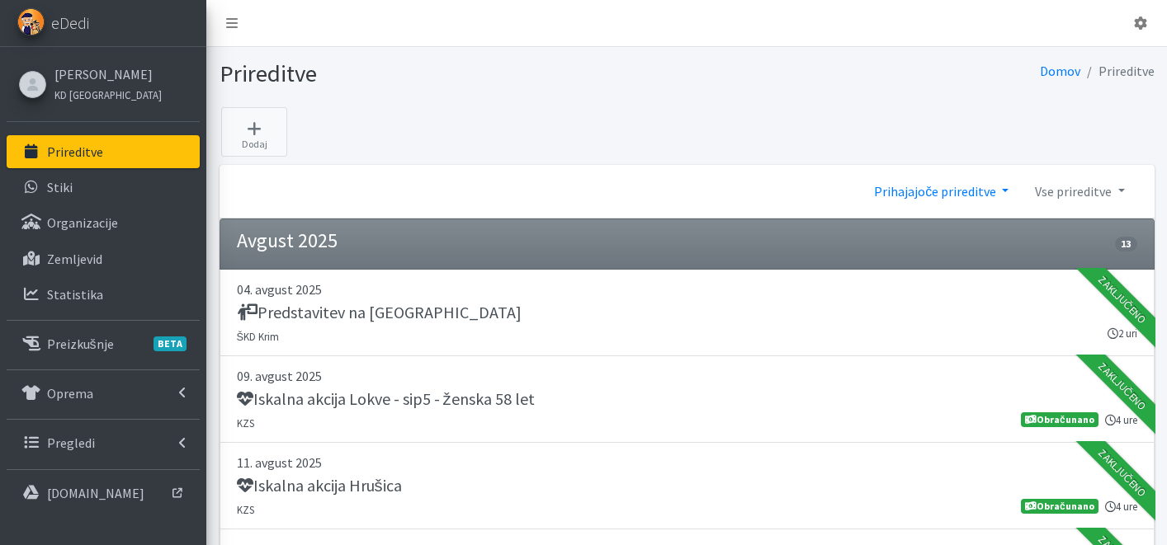
click at [966, 182] on link "Prihajajoče prireditve" at bounding box center [941, 191] width 161 height 33
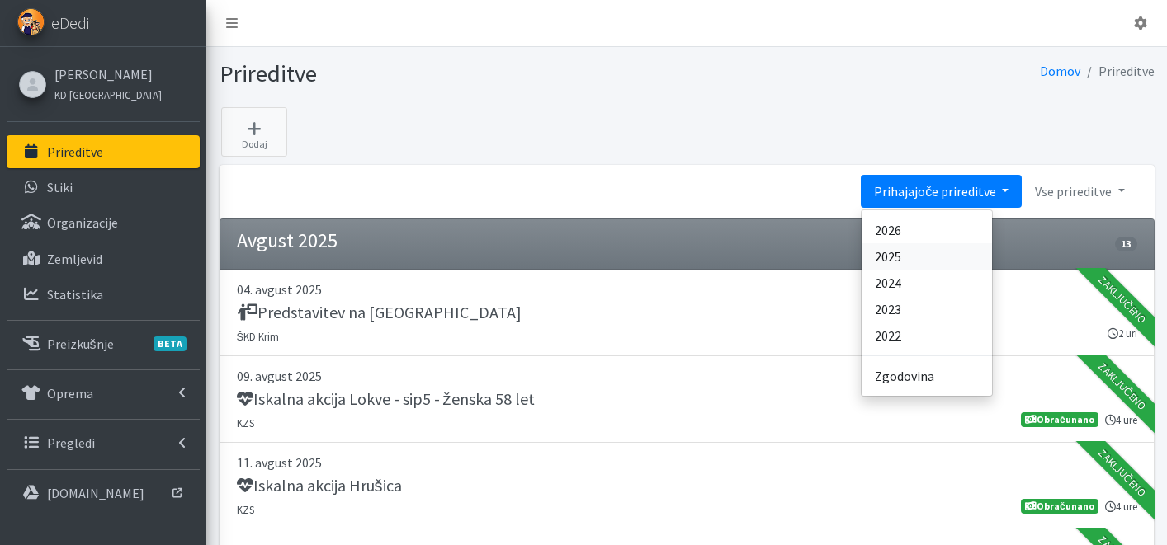
click at [961, 251] on link "2025" at bounding box center [927, 256] width 130 height 26
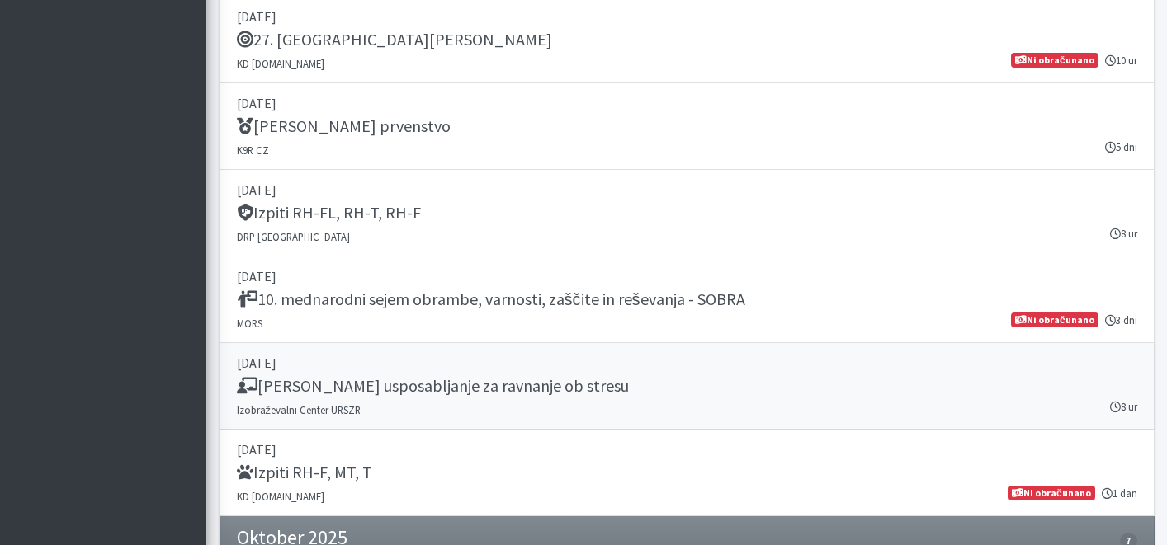
scroll to position [20136, 0]
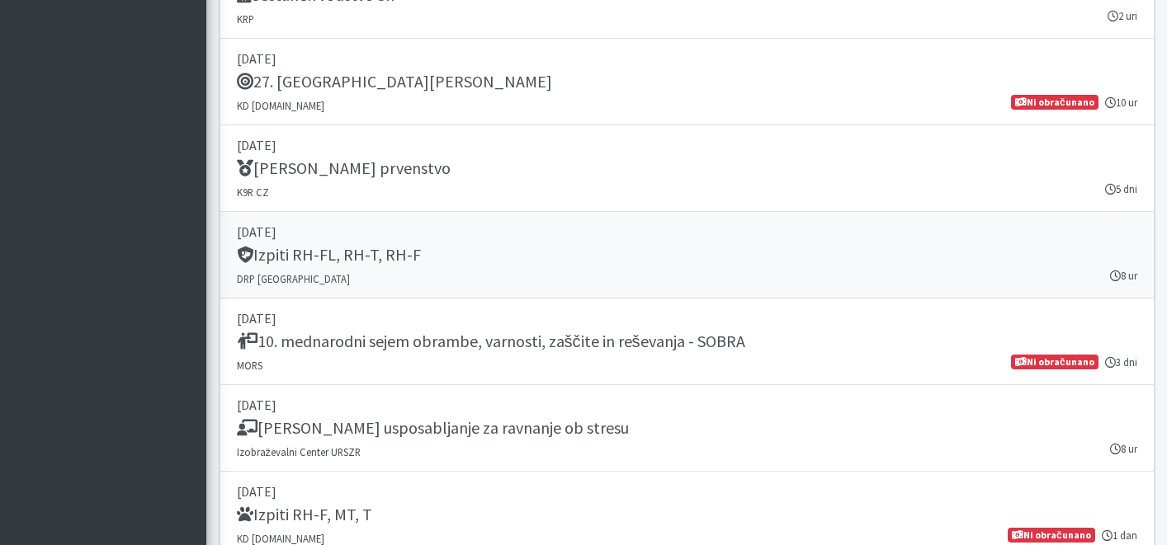
click at [484, 267] on link "20. september 2025 Izpiti RH-FL, RH-T, RH-F DRP Nova Gorica 8 ur" at bounding box center [687, 255] width 935 height 87
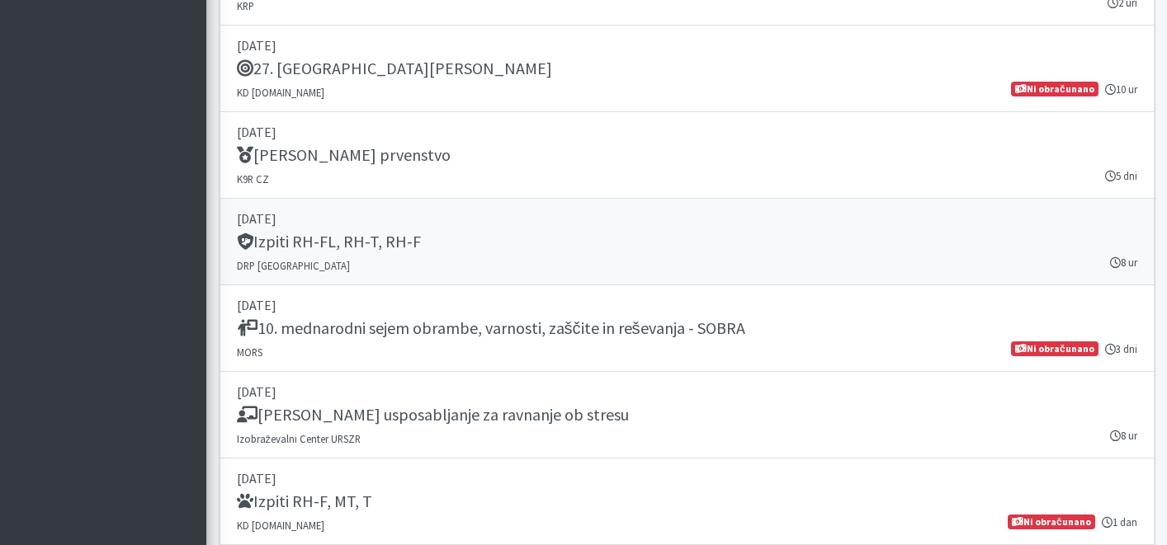
scroll to position [20177, 0]
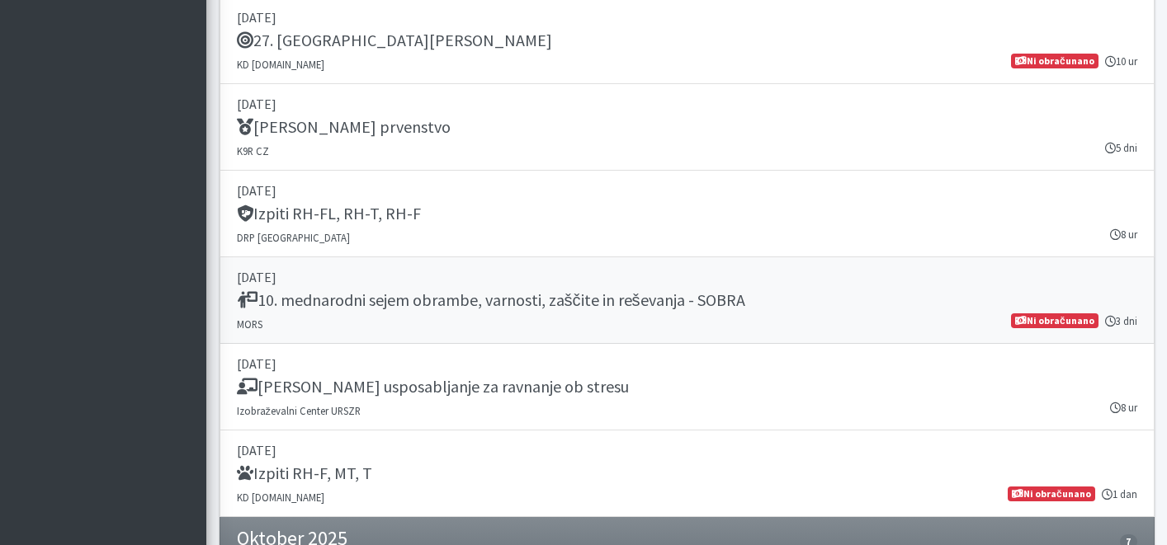
click at [568, 296] on h5 "10. mednarodni sejem obrambe, varnosti, zaščite in reševanja - SOBRA" at bounding box center [491, 300] width 508 height 20
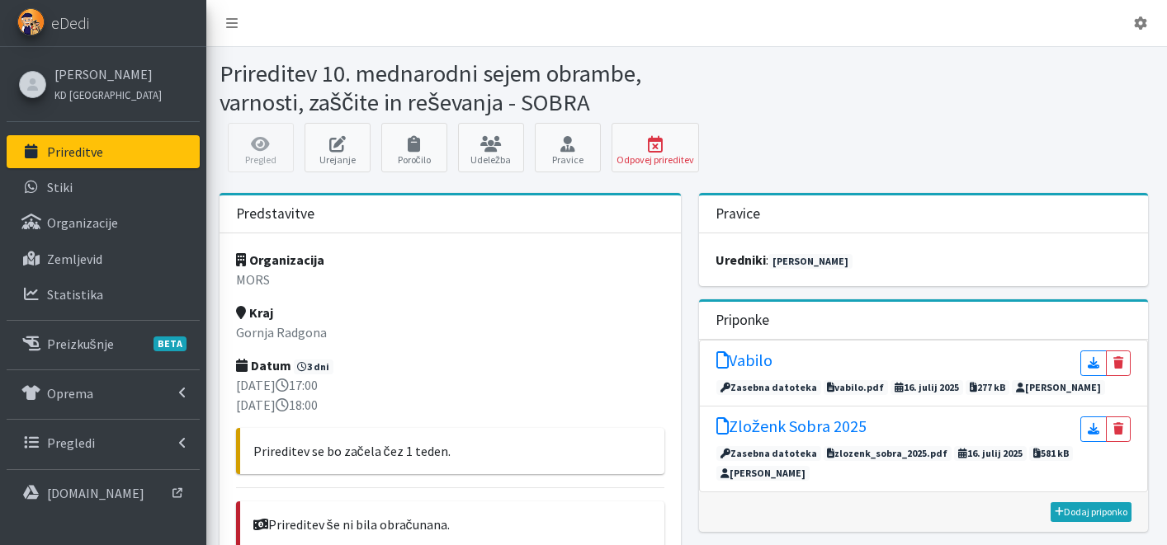
click at [137, 163] on link "Prireditve" at bounding box center [103, 151] width 193 height 33
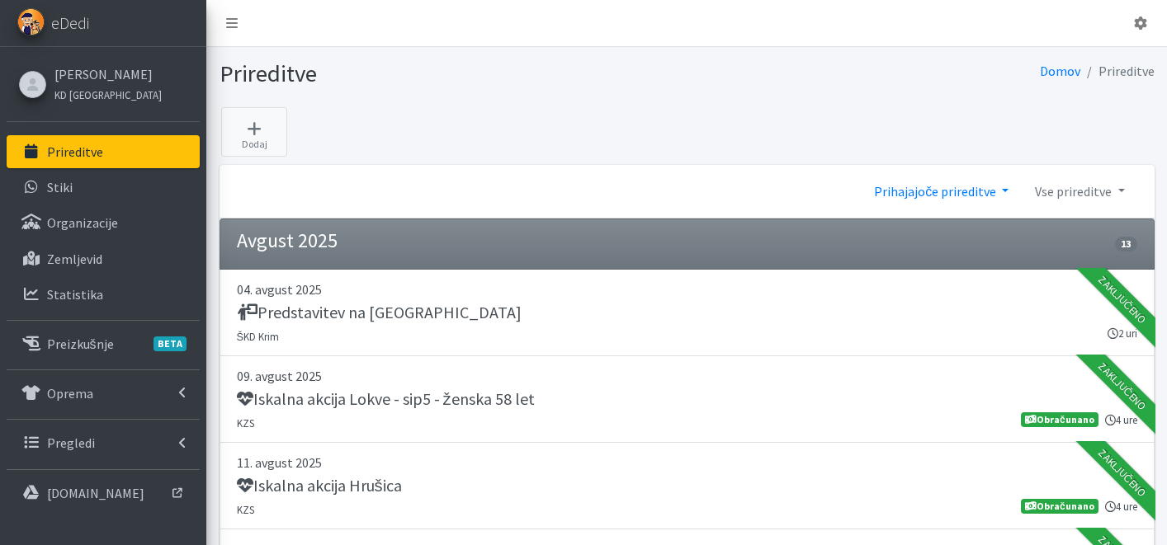
click at [928, 187] on link "Prihajajoče prireditve" at bounding box center [941, 191] width 161 height 33
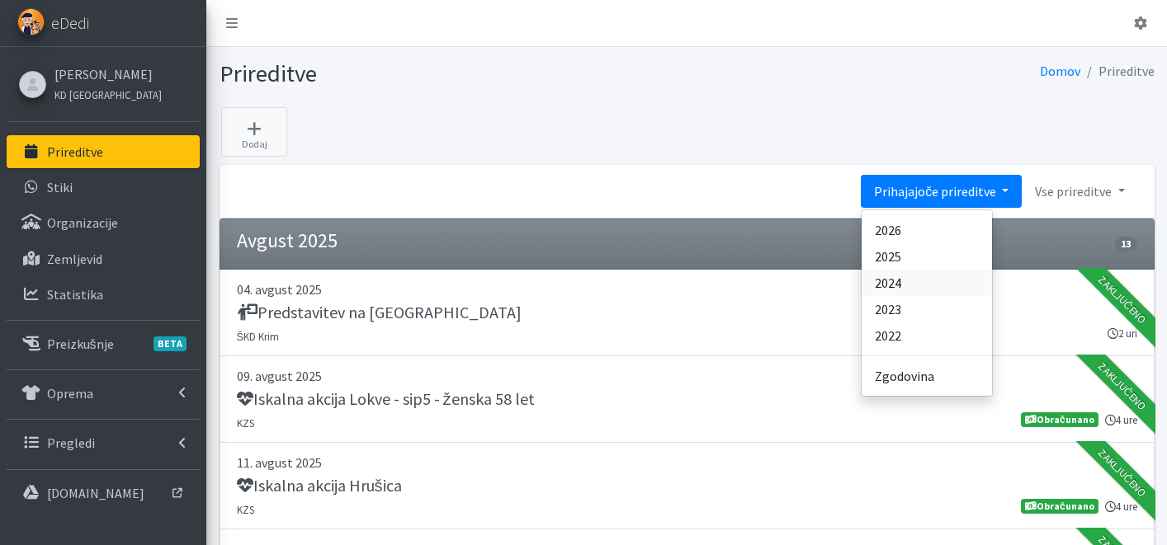
click at [977, 289] on link "2024" at bounding box center [927, 283] width 130 height 26
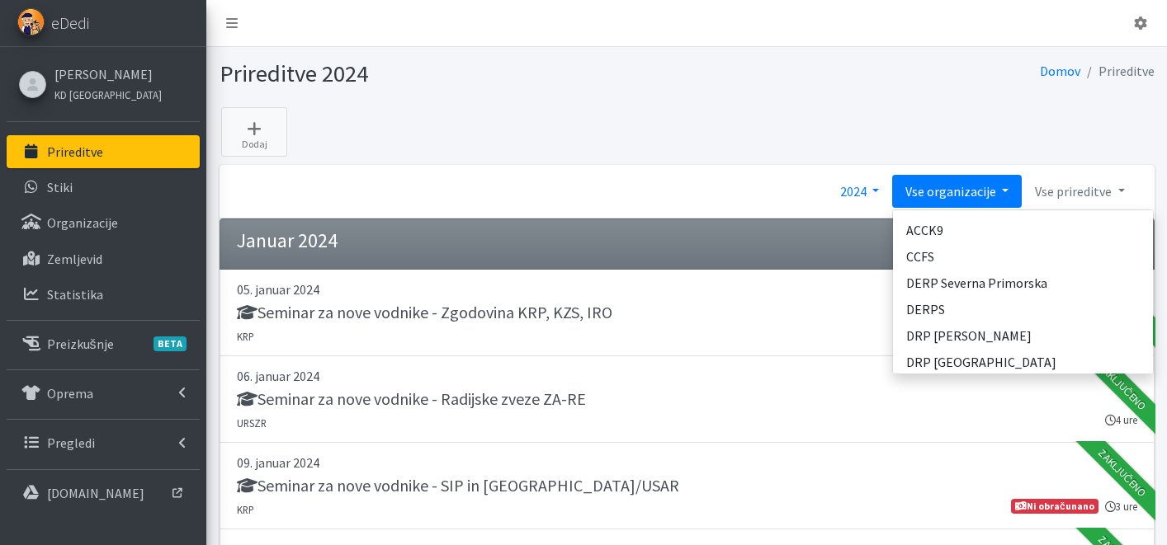
click at [863, 199] on link "2024" at bounding box center [859, 191] width 65 height 33
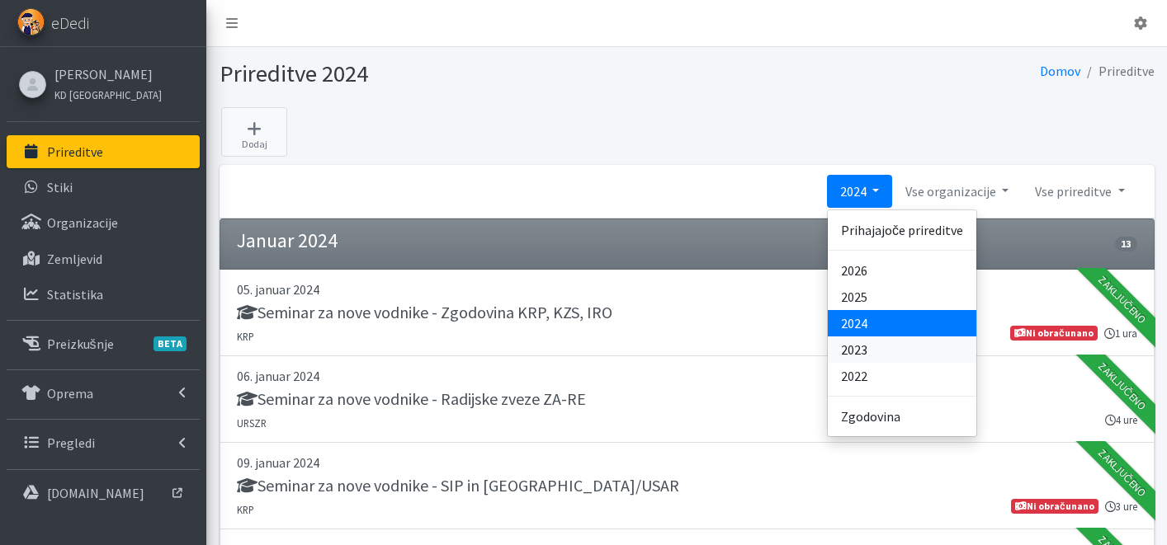
click at [900, 355] on link "2023" at bounding box center [902, 350] width 149 height 26
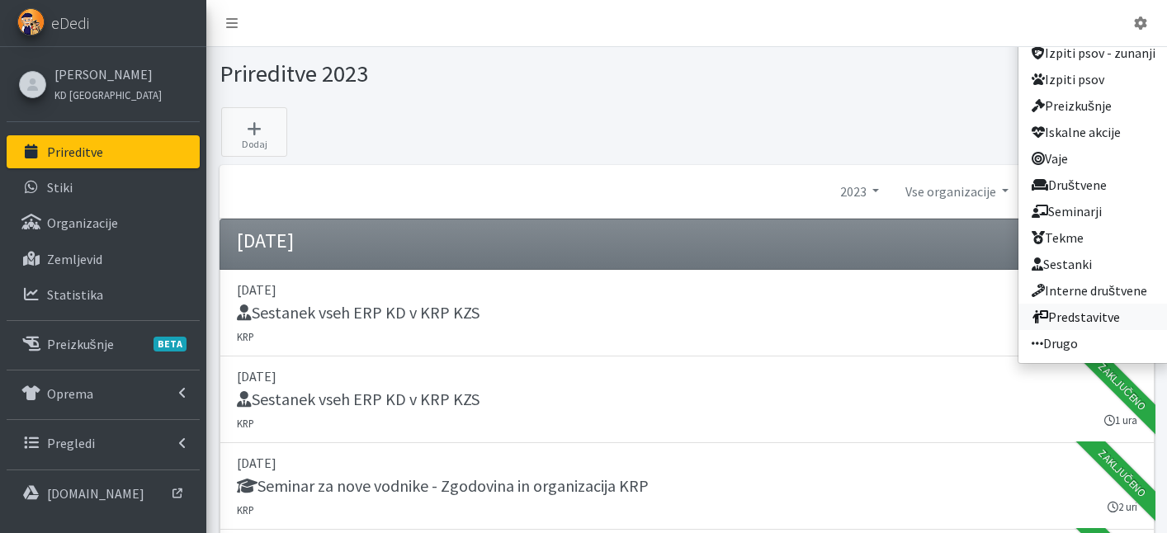
click at [1103, 307] on link "Predstavitve" at bounding box center [1093, 317] width 150 height 26
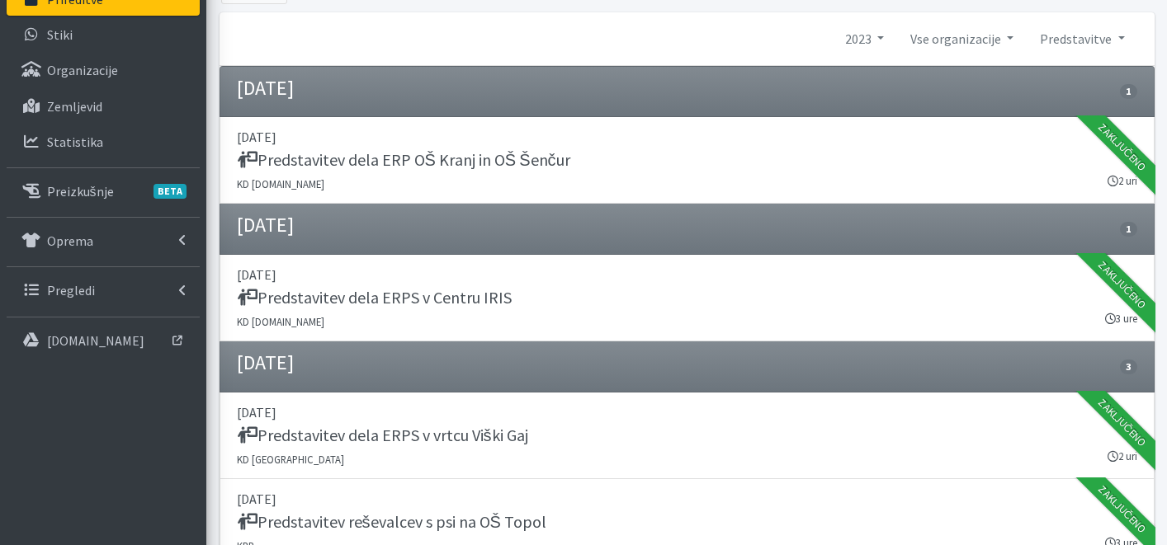
scroll to position [156, 0]
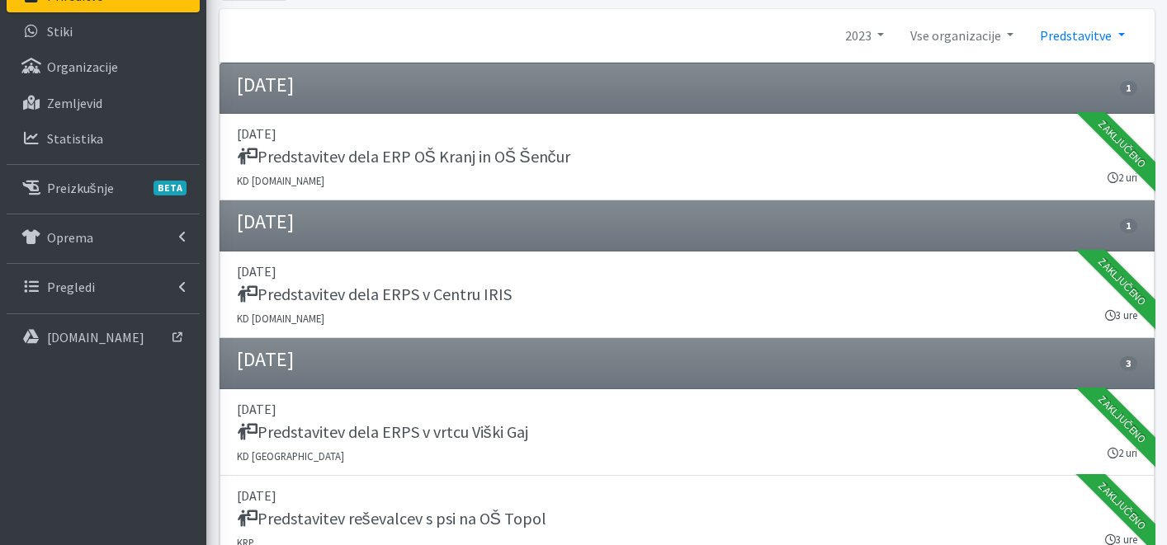
click at [1094, 40] on link "Predstavitve" at bounding box center [1082, 35] width 111 height 33
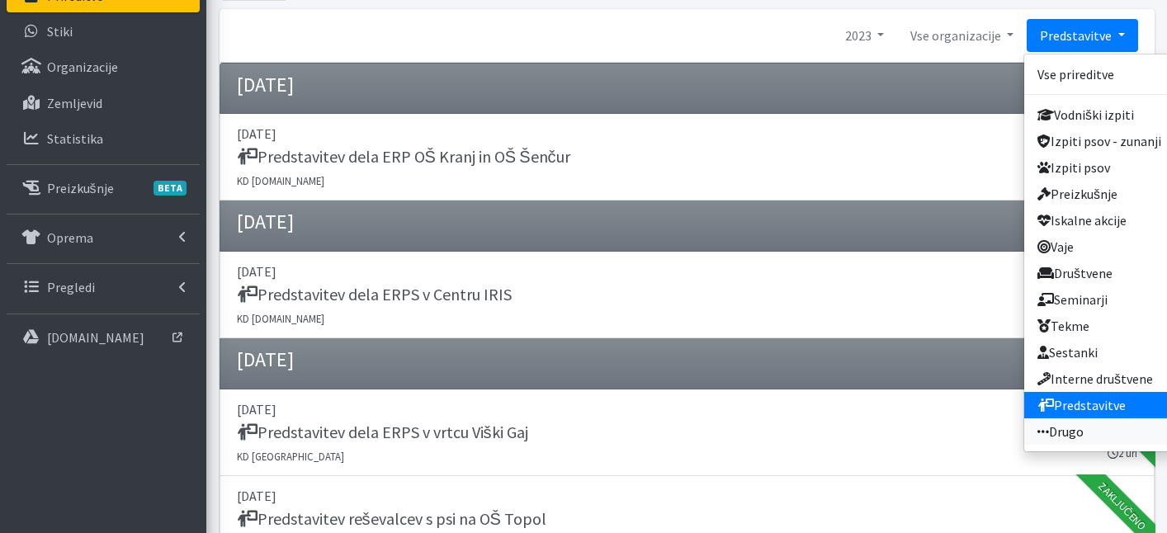
click at [1101, 427] on link "Drugo" at bounding box center [1099, 431] width 150 height 26
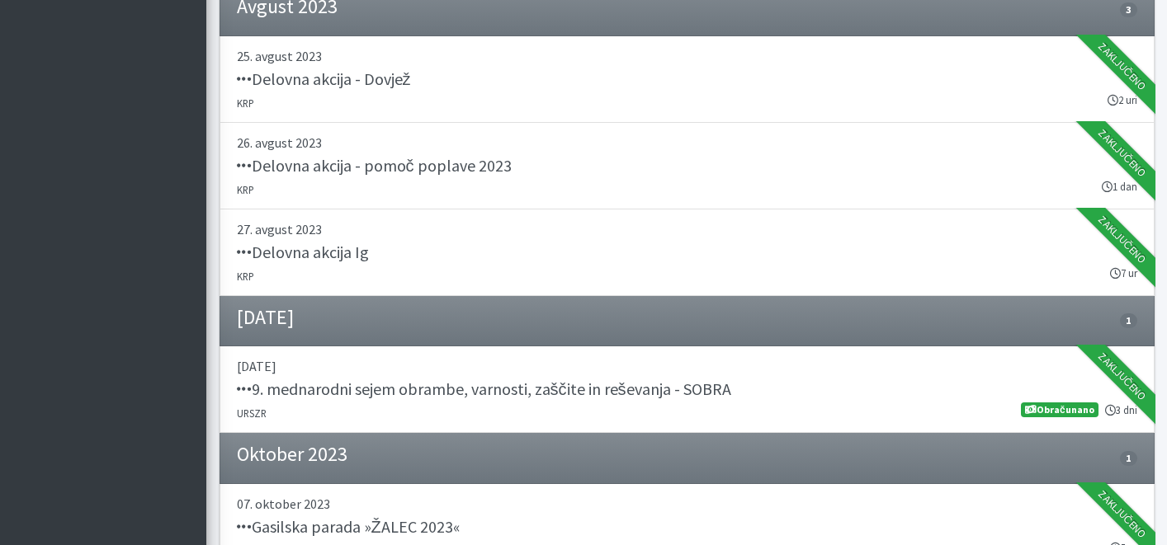
scroll to position [871, 0]
click at [617, 370] on p "[DATE]" at bounding box center [687, 367] width 900 height 20
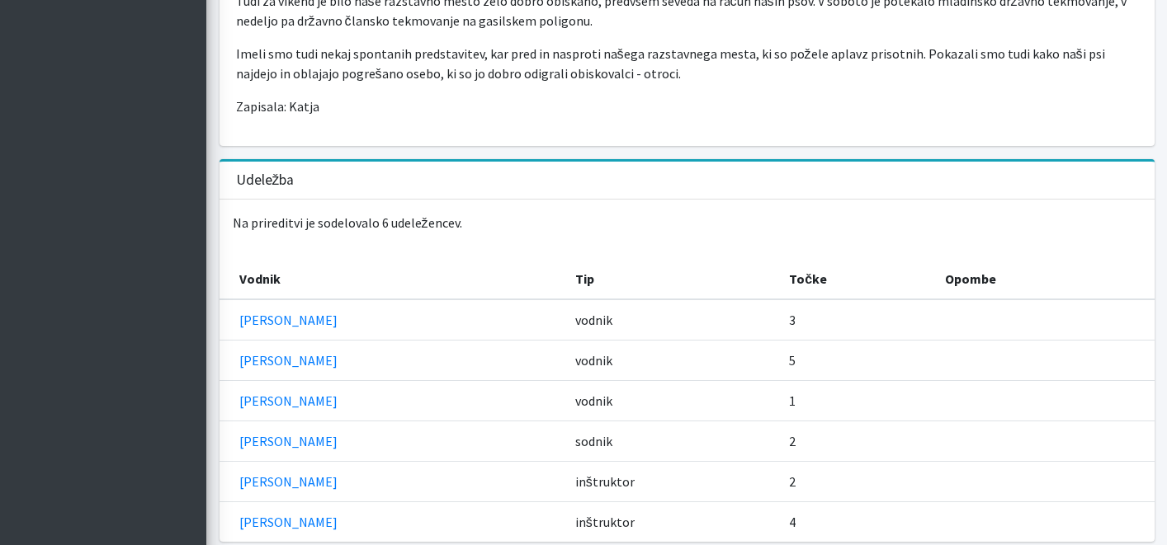
scroll to position [1122, 0]
